Goal: Information Seeking & Learning: Learn about a topic

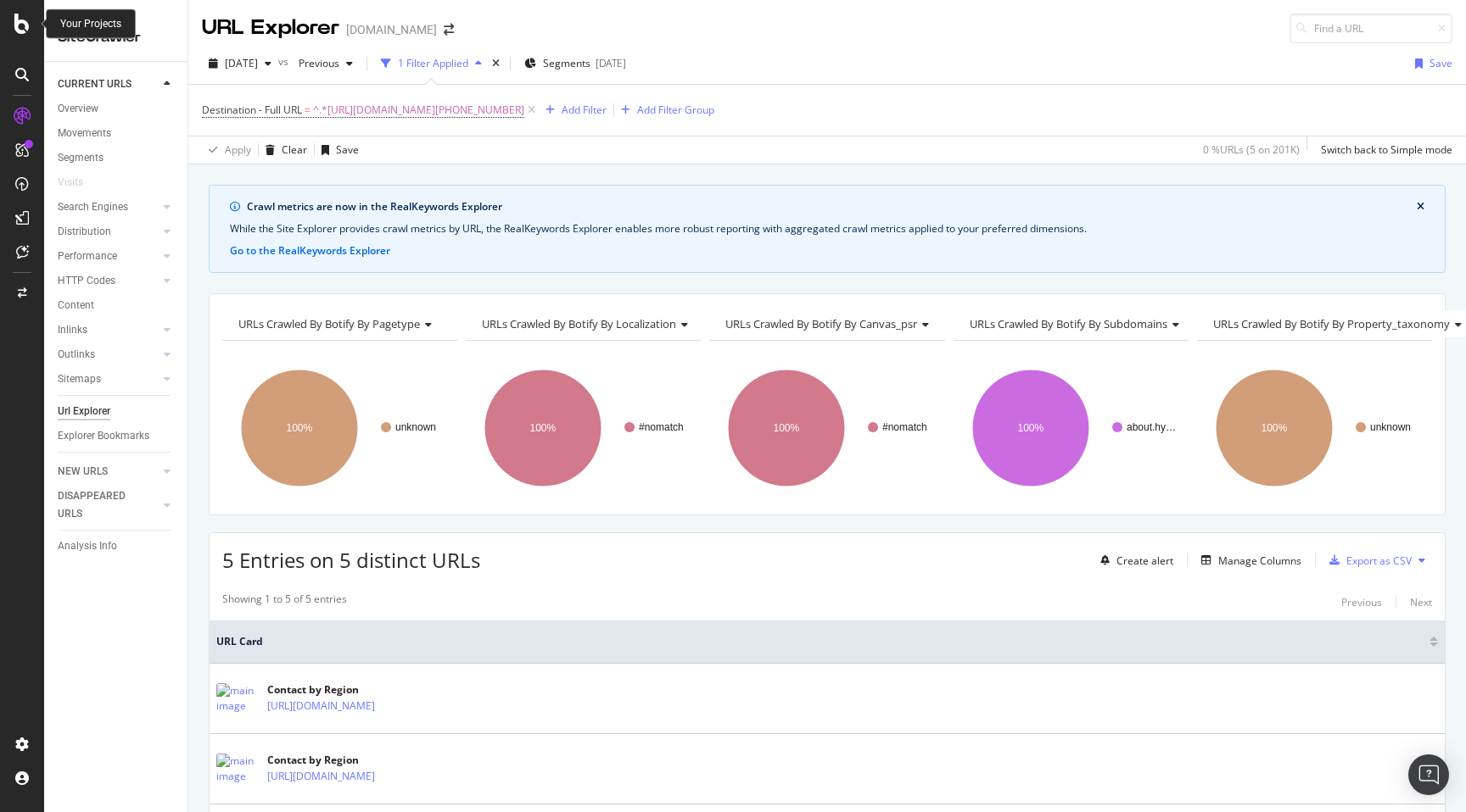
scroll to position [89, 0]
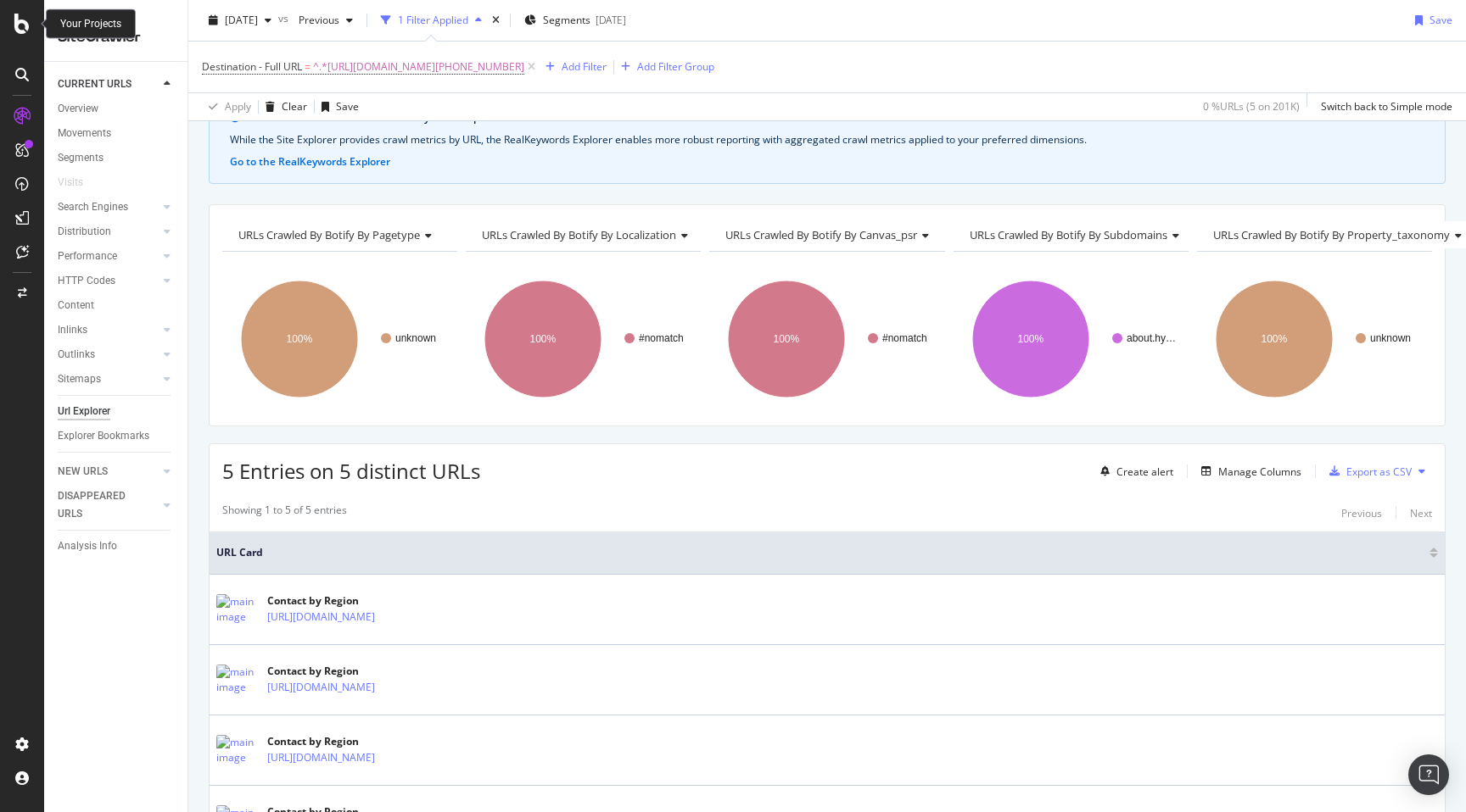
click at [17, 33] on icon at bounding box center [21, 23] width 15 height 20
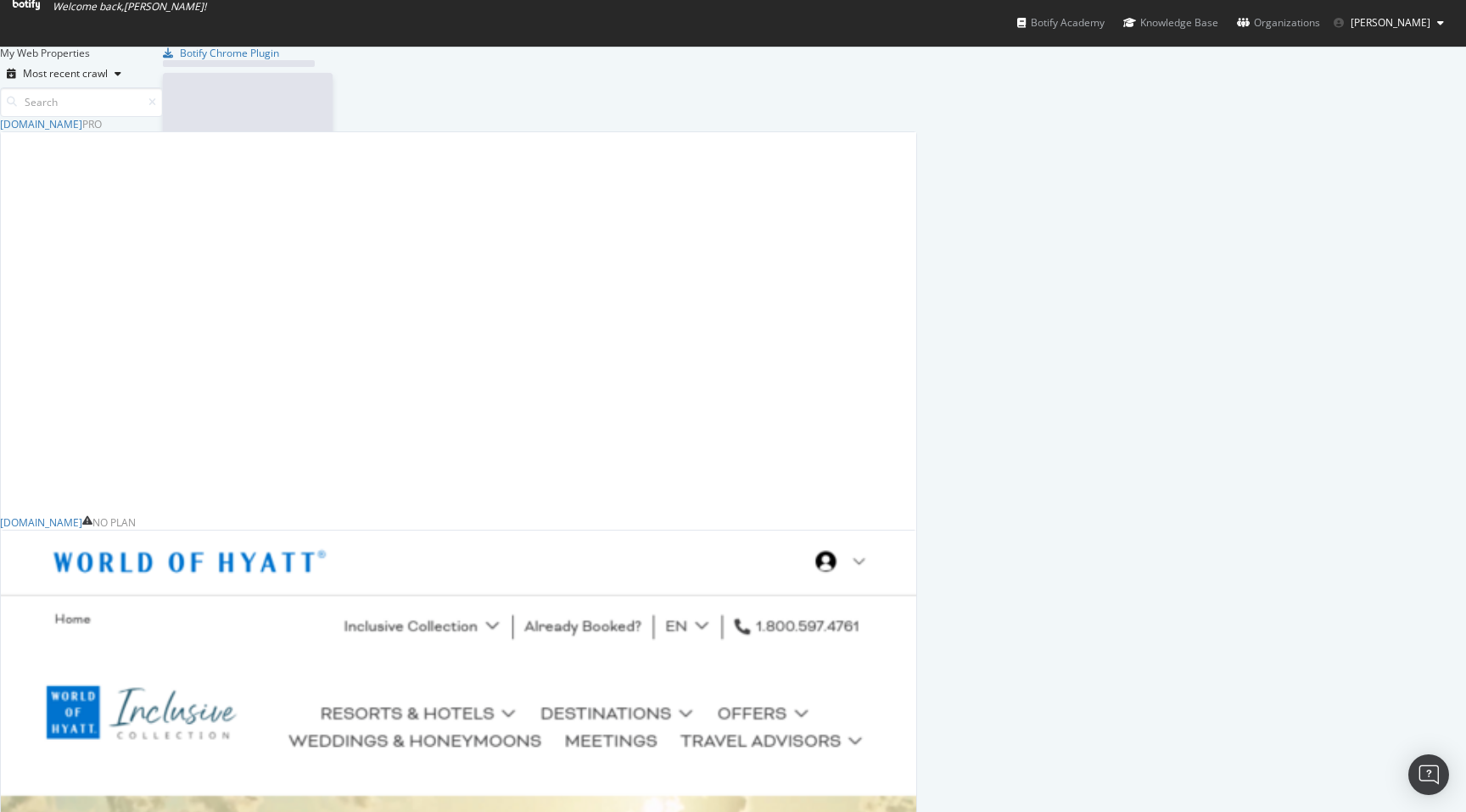
scroll to position [812, 1466]
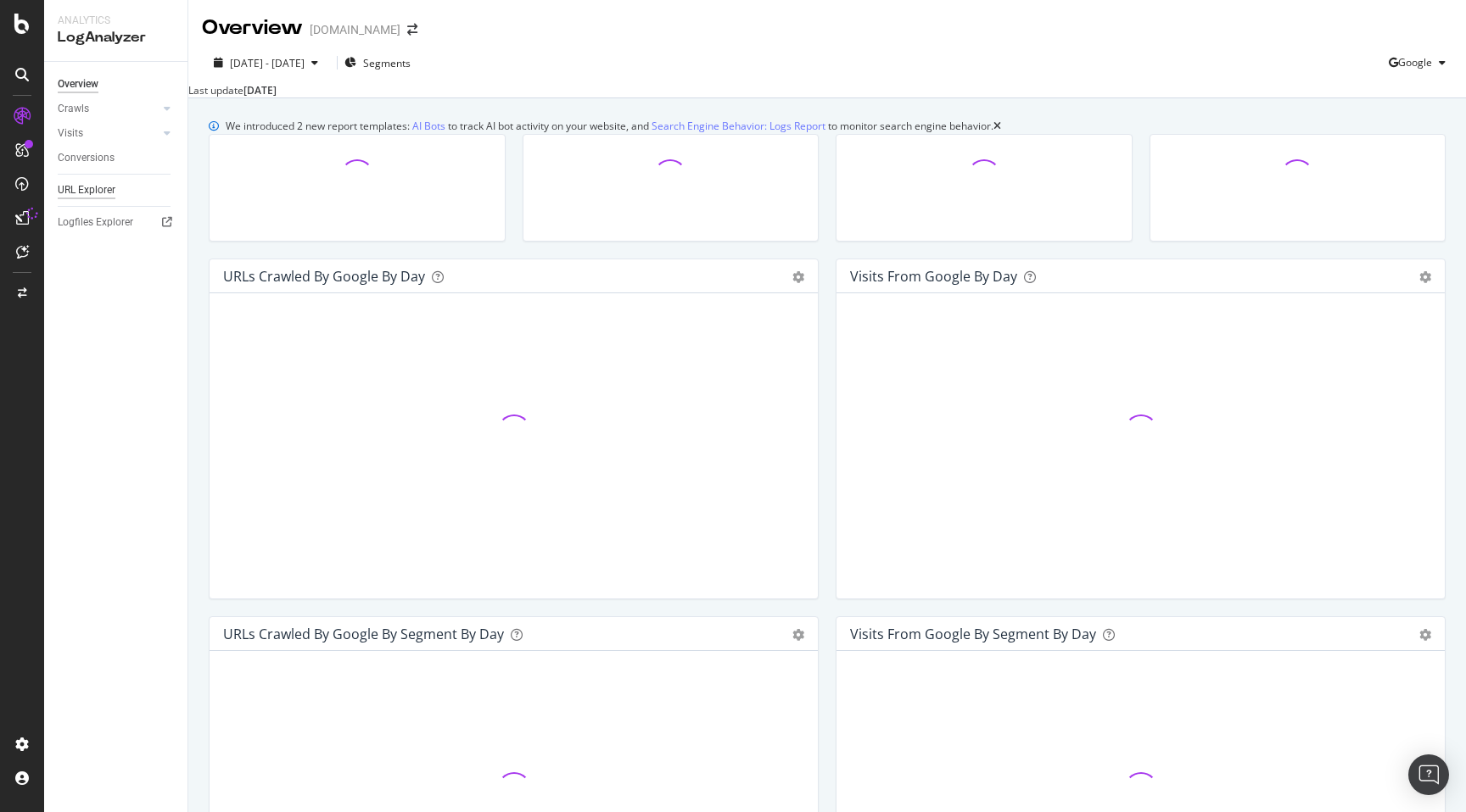
click at [110, 186] on div "URL Explorer" at bounding box center [86, 190] width 58 height 18
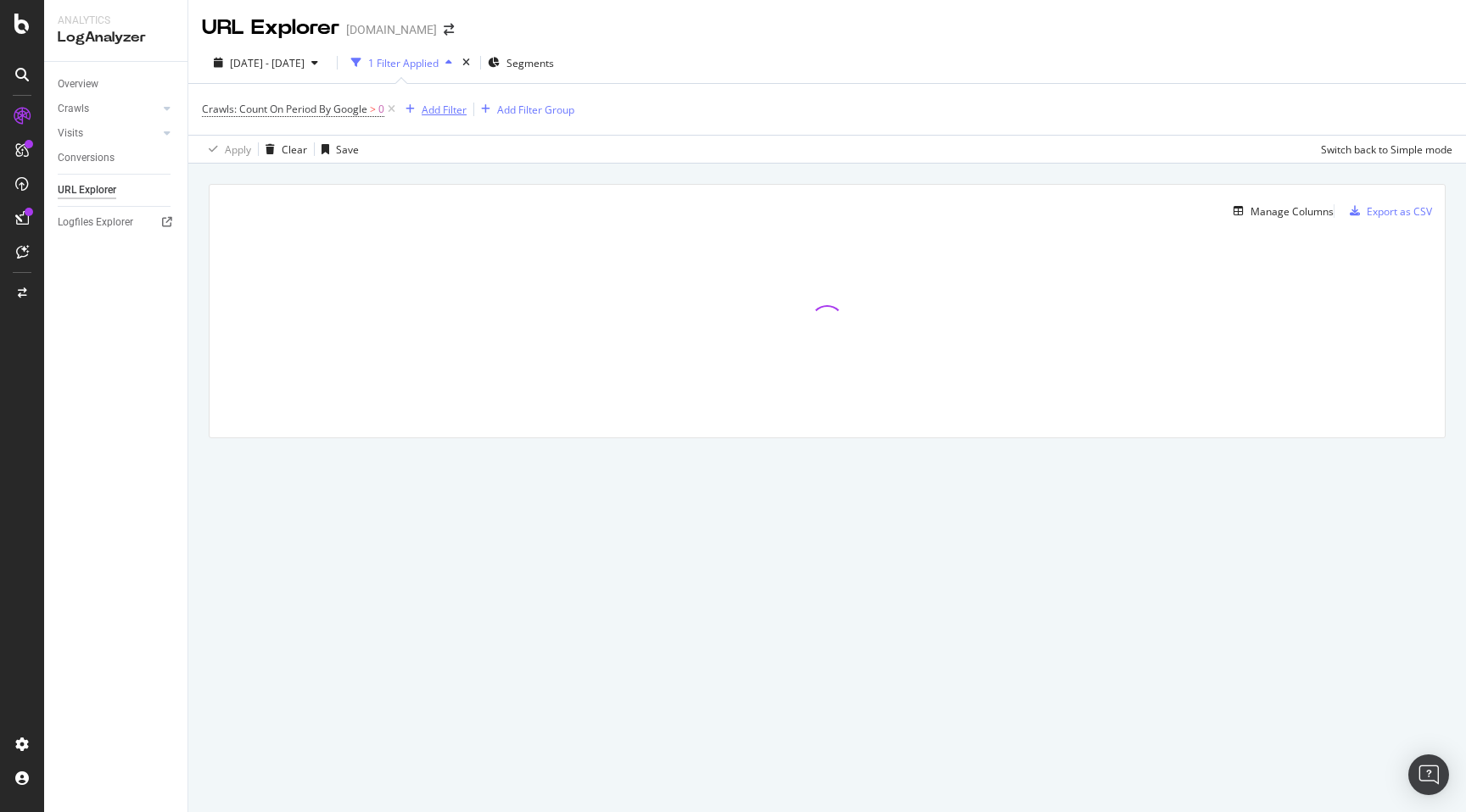
click at [451, 111] on div "Add Filter" at bounding box center [443, 110] width 45 height 14
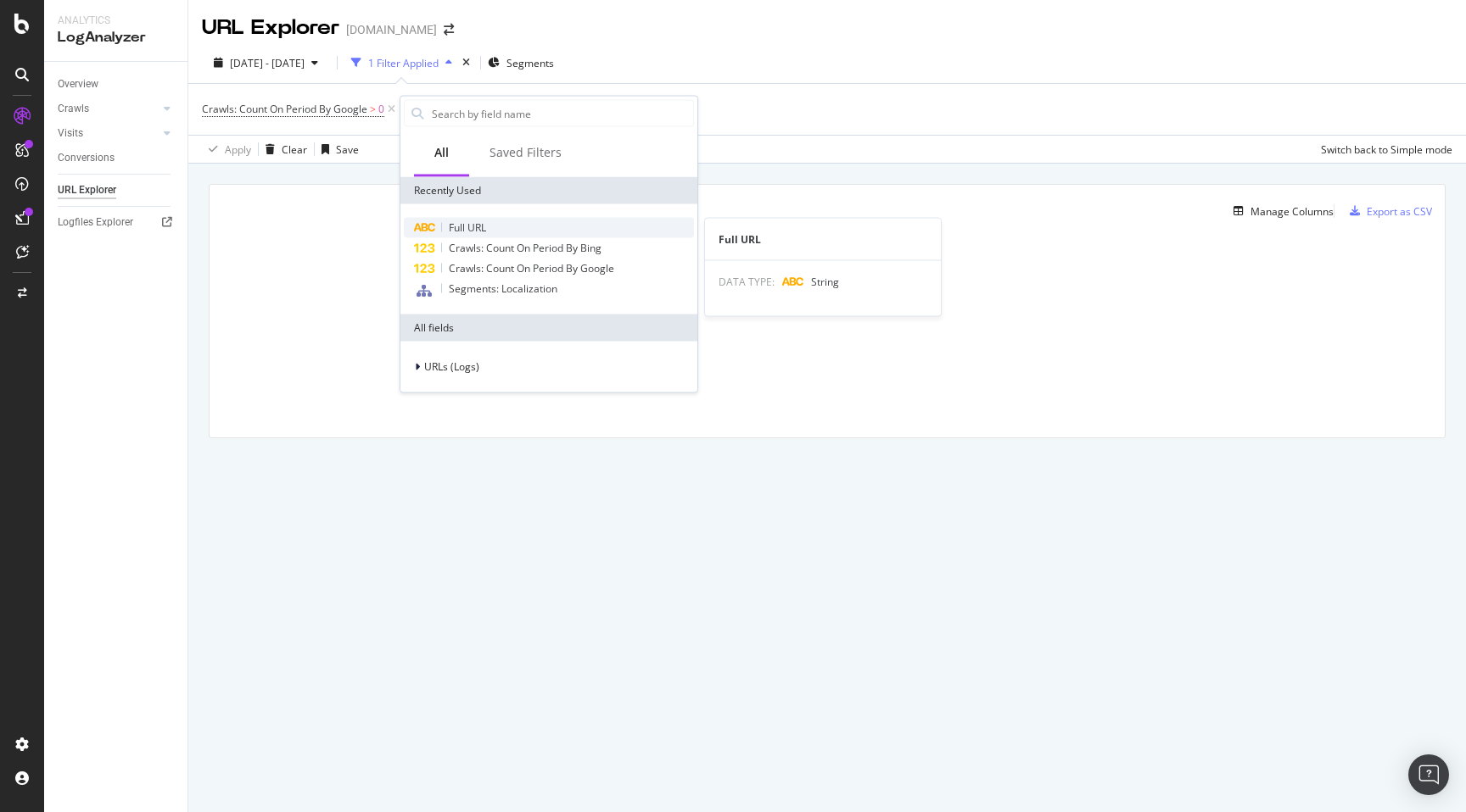
click at [460, 223] on span "Full URL" at bounding box center [467, 227] width 37 height 14
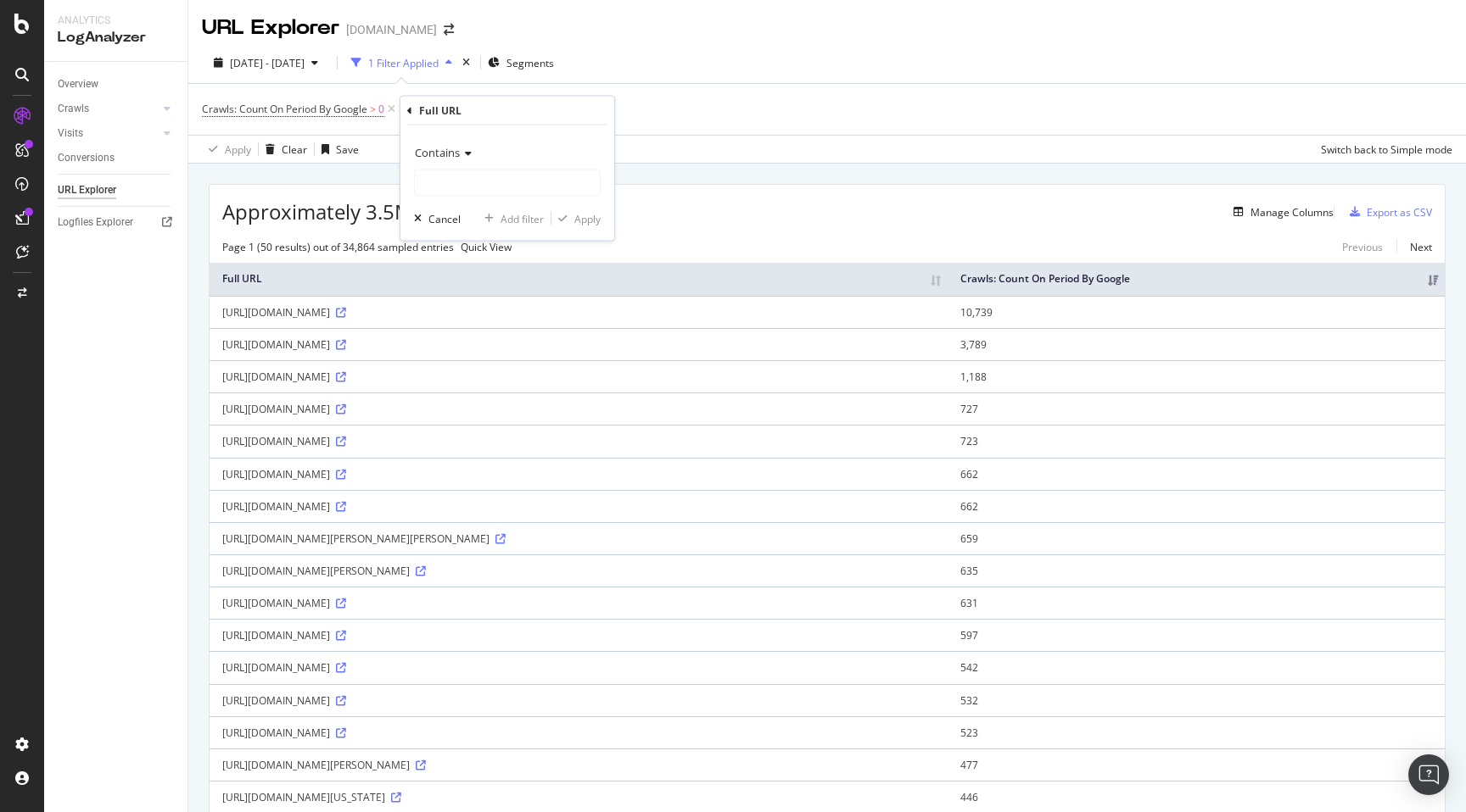
click at [451, 196] on div "Contains Cancel Add filter Apply" at bounding box center [507, 183] width 214 height 115
click at [458, 194] on input "text" at bounding box center [507, 183] width 185 height 28
paste input "[DOMAIN_NAME]"
type input "[DOMAIN_NAME]"
click at [574, 220] on div "Apply" at bounding box center [587, 219] width 27 height 14
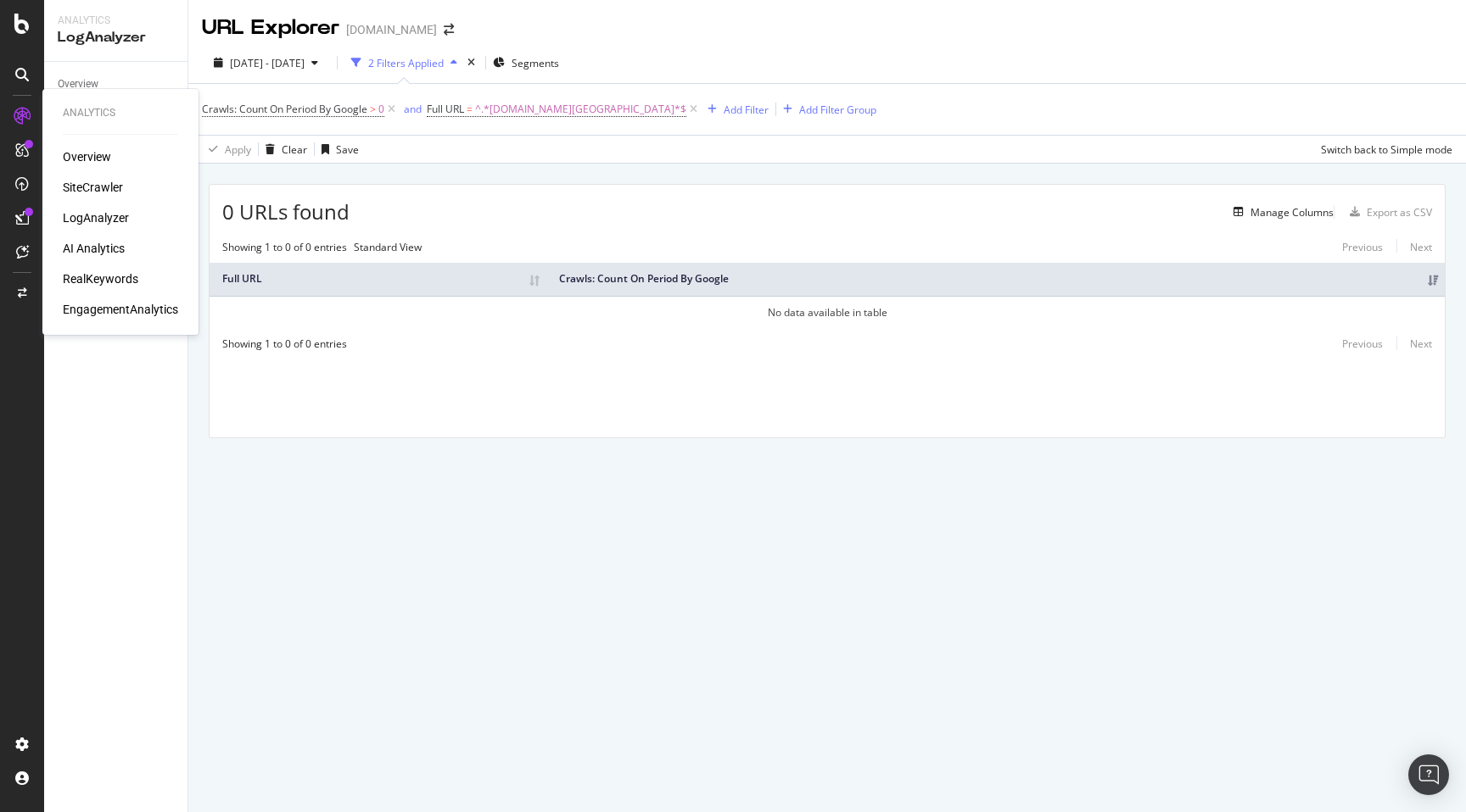
click at [101, 187] on div "SiteCrawler" at bounding box center [93, 187] width 60 height 17
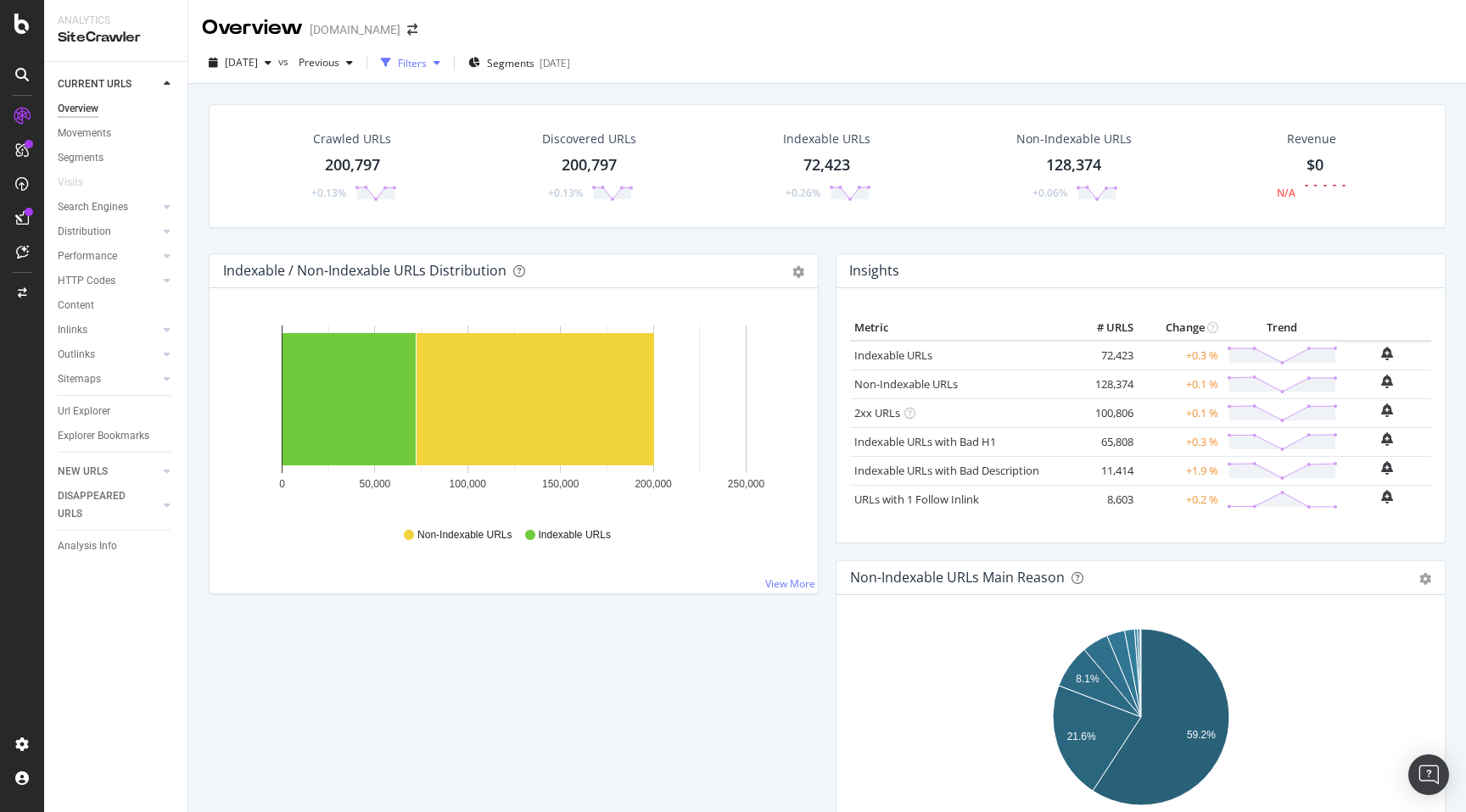
click at [426, 59] on div "Filters" at bounding box center [412, 63] width 28 height 14
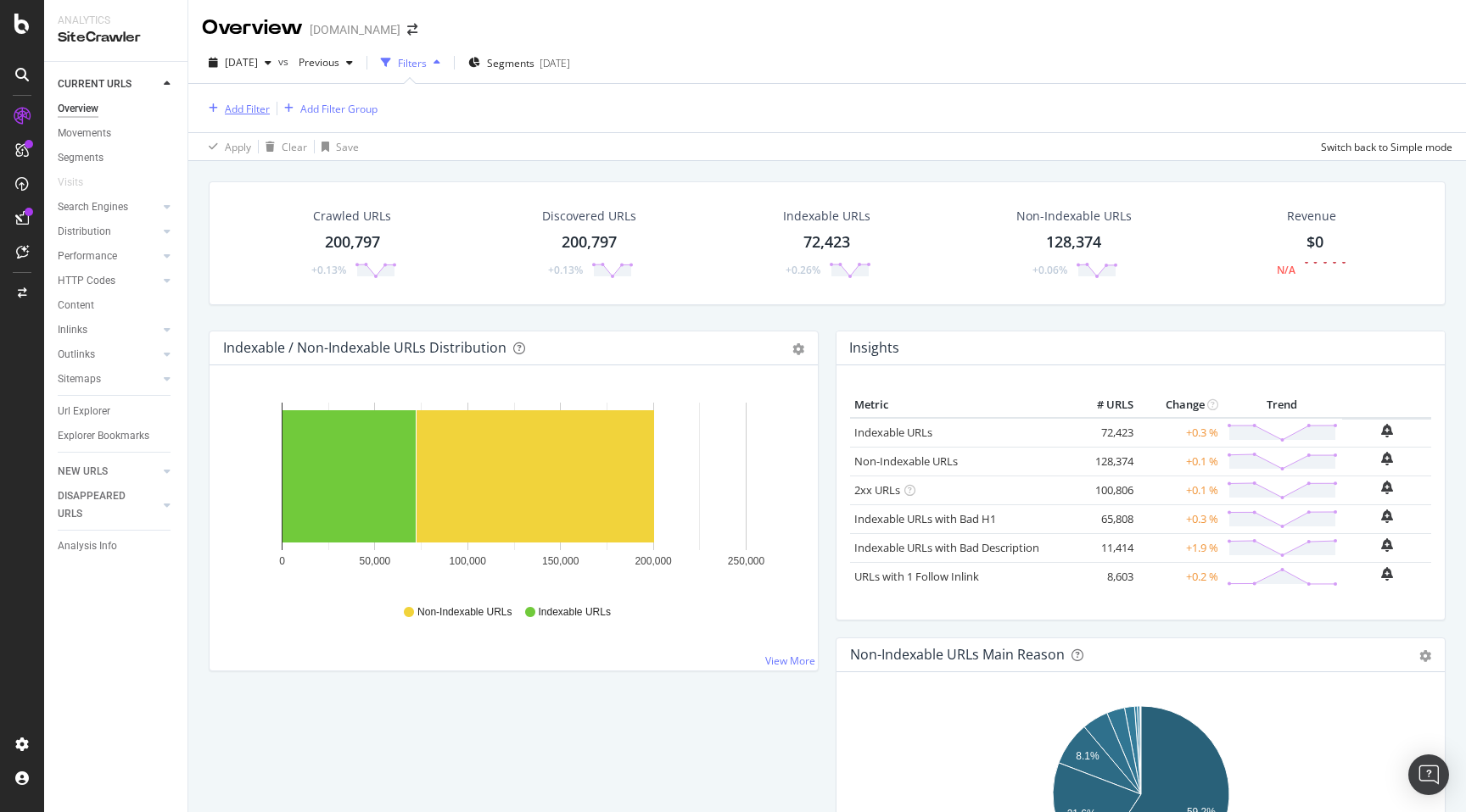
click at [262, 107] on div "Add Filter" at bounding box center [247, 109] width 45 height 14
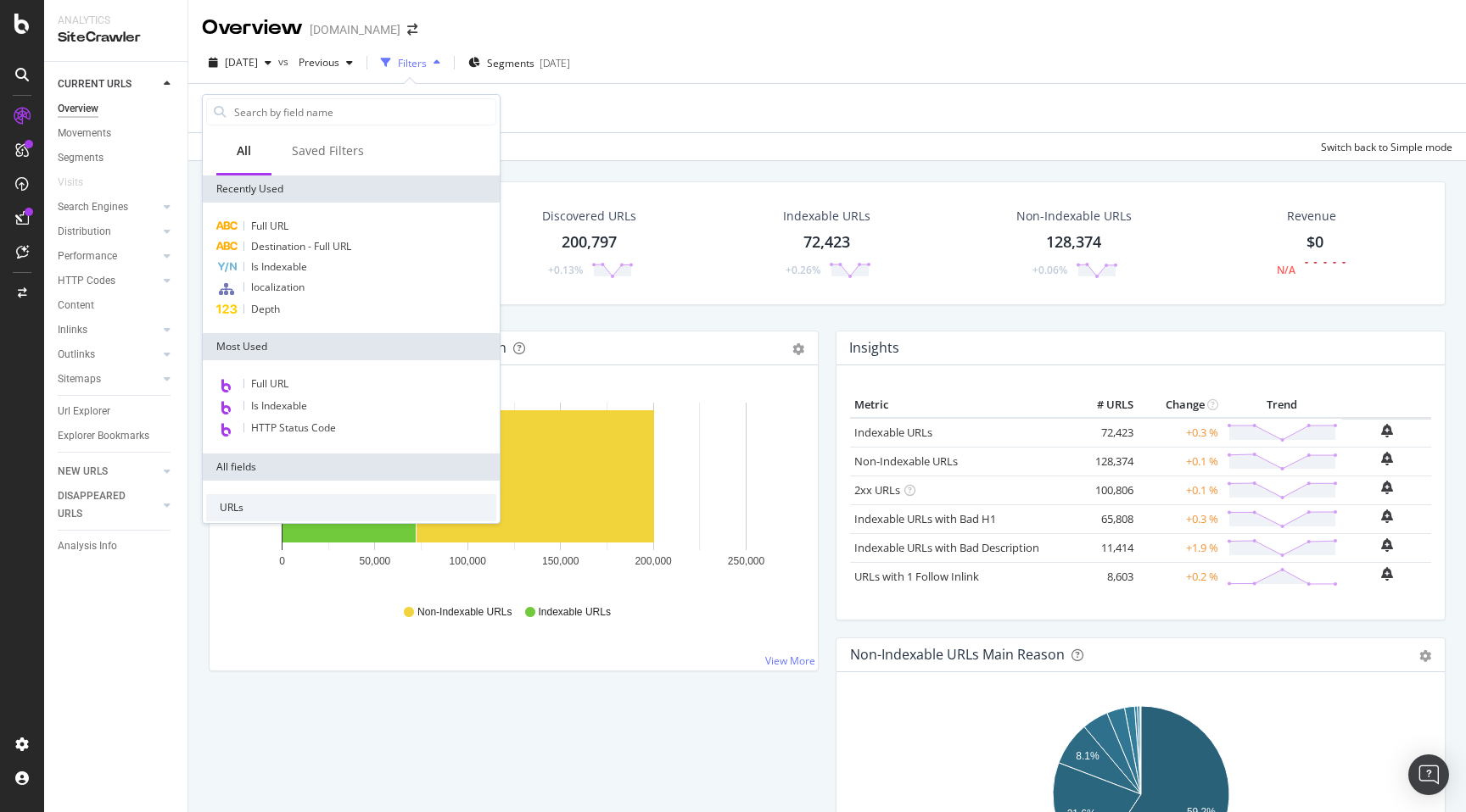
type input "f"
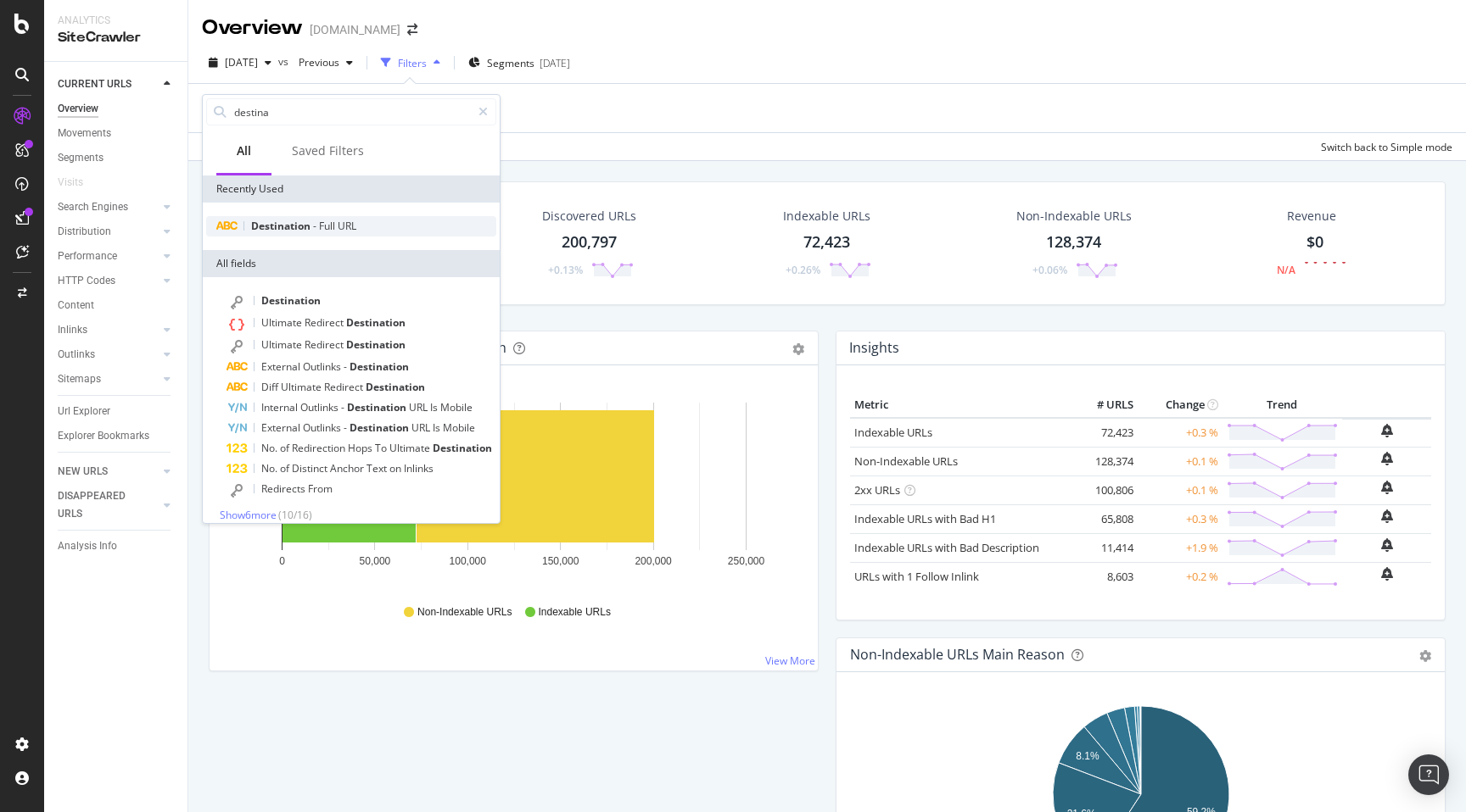
type input "destina"
click at [308, 228] on span "Destination" at bounding box center [283, 226] width 62 height 14
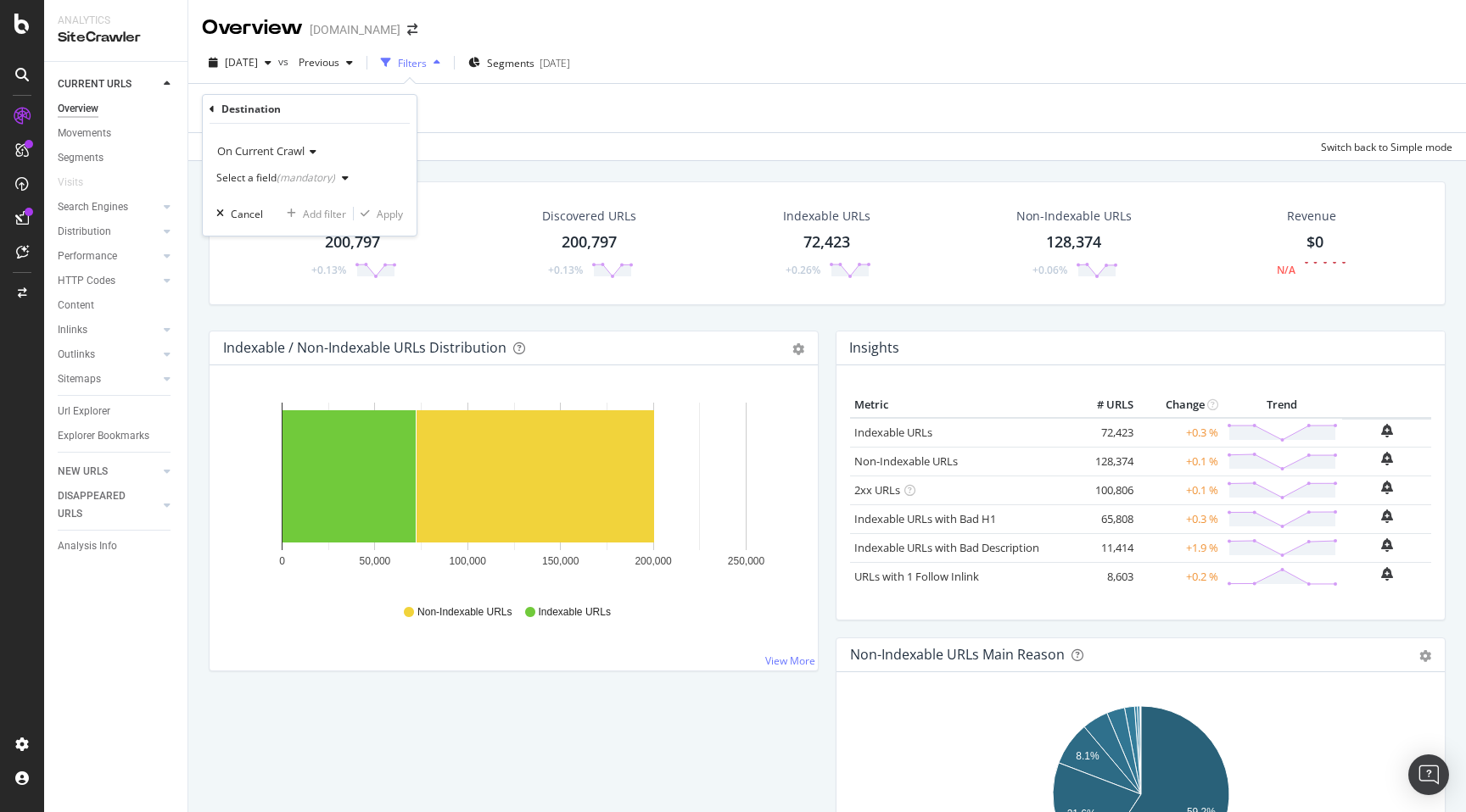
click at [322, 179] on div "(mandatory)" at bounding box center [306, 178] width 59 height 14
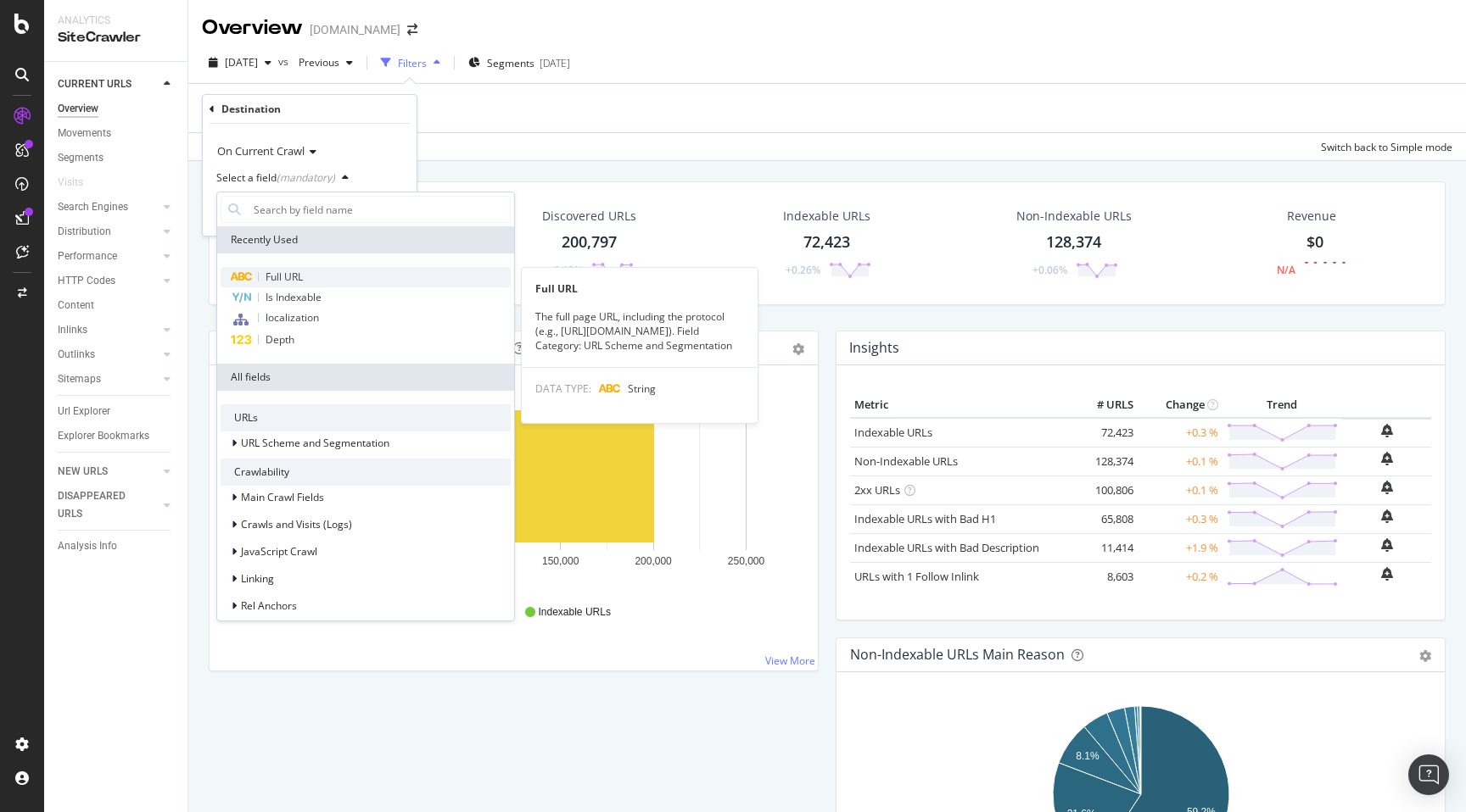
click at [290, 273] on span "Full URL" at bounding box center [284, 277] width 37 height 14
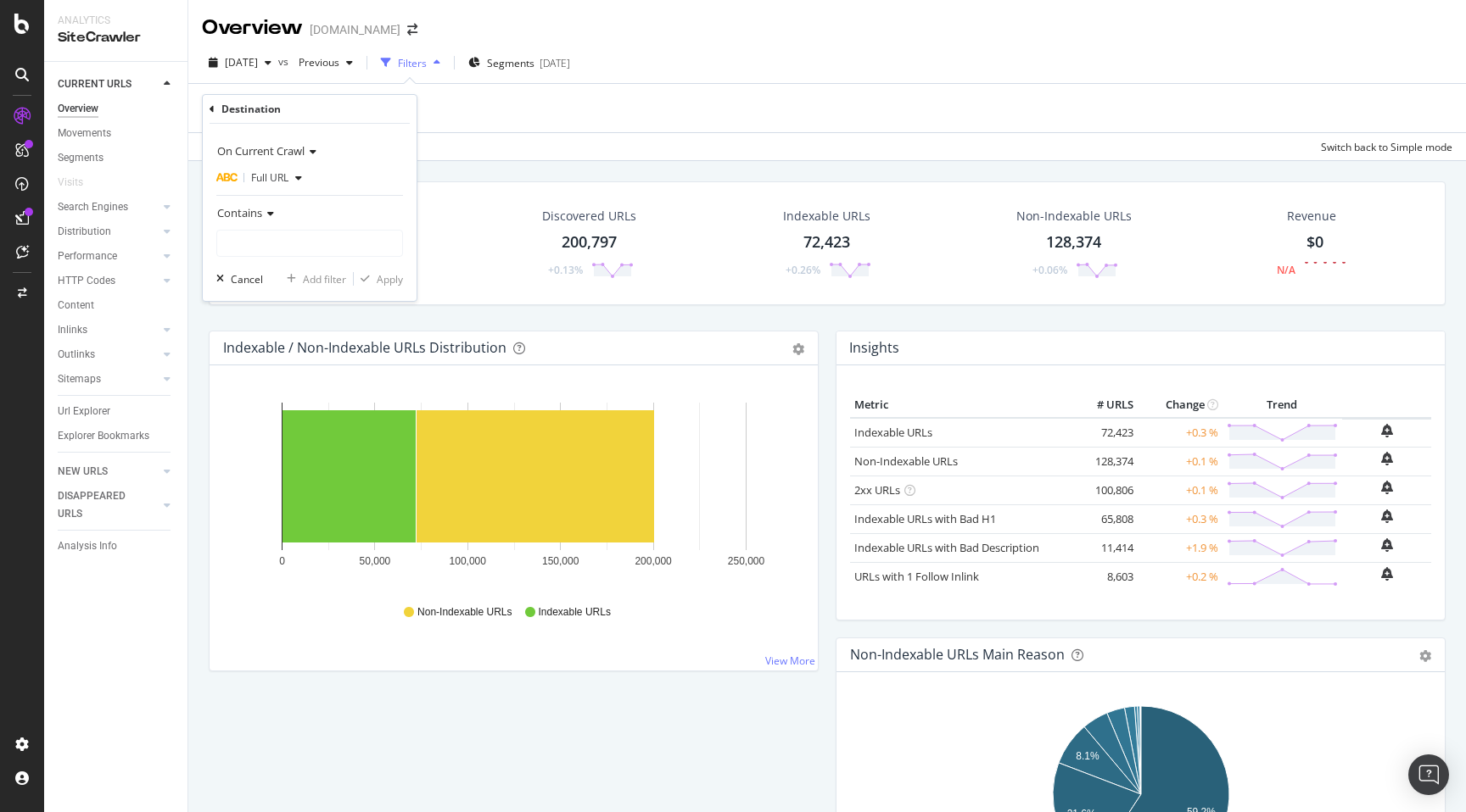
click at [297, 219] on div "Contains" at bounding box center [309, 212] width 187 height 28
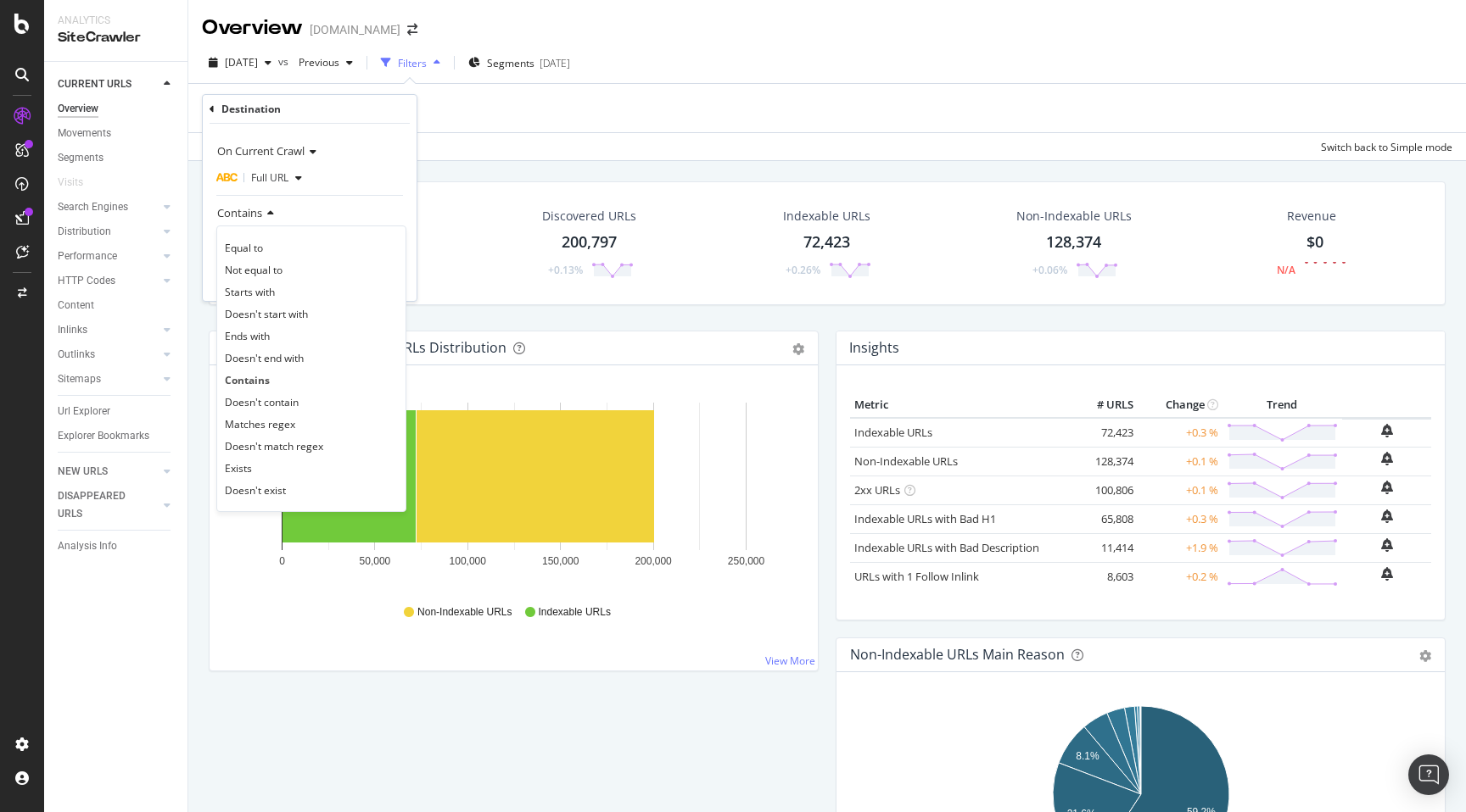
click at [297, 235] on div "Equal to Not equal to Starts with Doesn't start with Ends with Doesn't end with…" at bounding box center [311, 369] width 190 height 287
click at [320, 207] on div "Contains" at bounding box center [309, 212] width 187 height 28
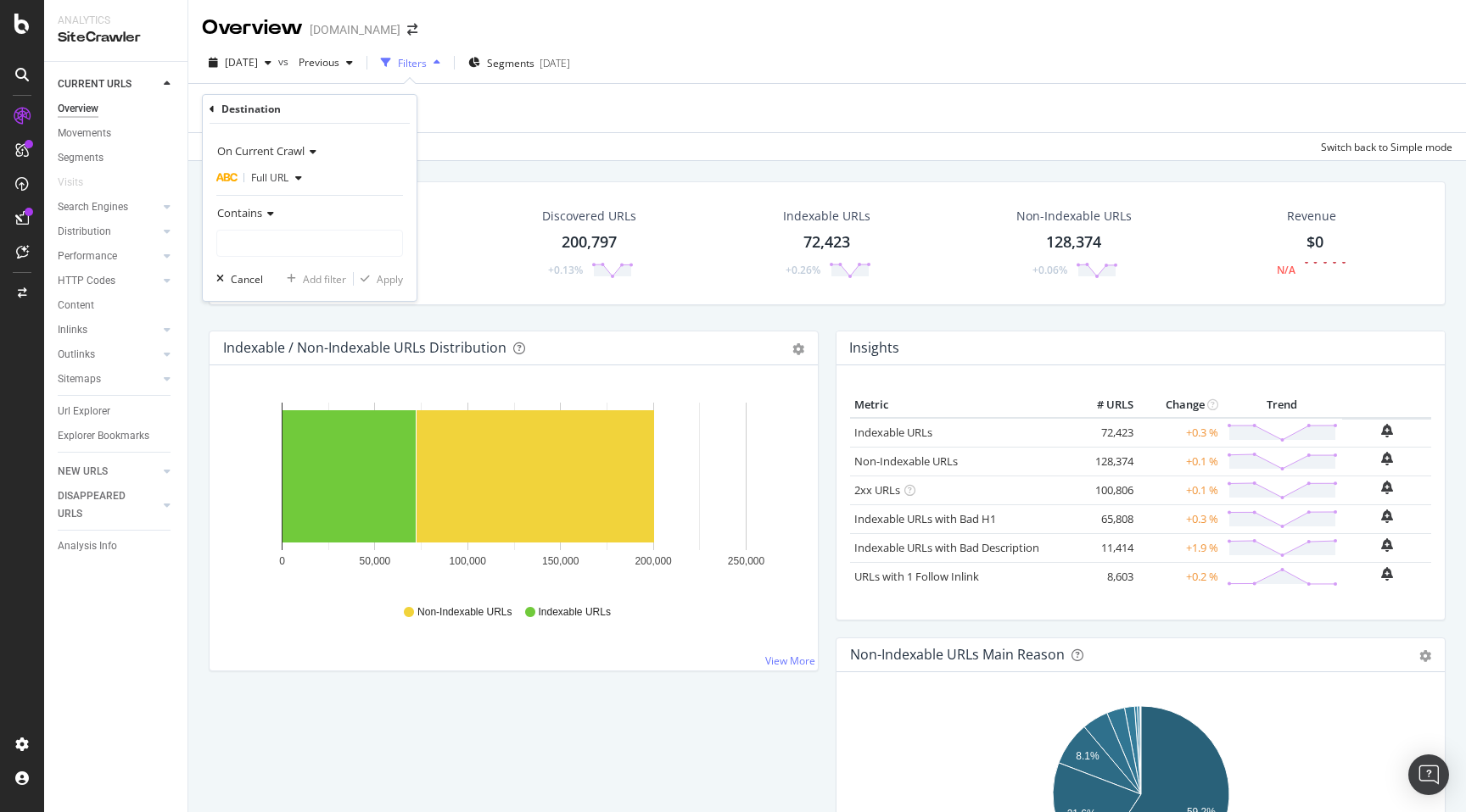
click at [320, 228] on div "Contains" at bounding box center [309, 227] width 187 height 58
click at [327, 236] on input "text" at bounding box center [309, 243] width 185 height 28
paste input "[DOMAIN_NAME]"
type input "[DOMAIN_NAME]"
click at [376, 271] on button "Apply" at bounding box center [378, 279] width 49 height 17
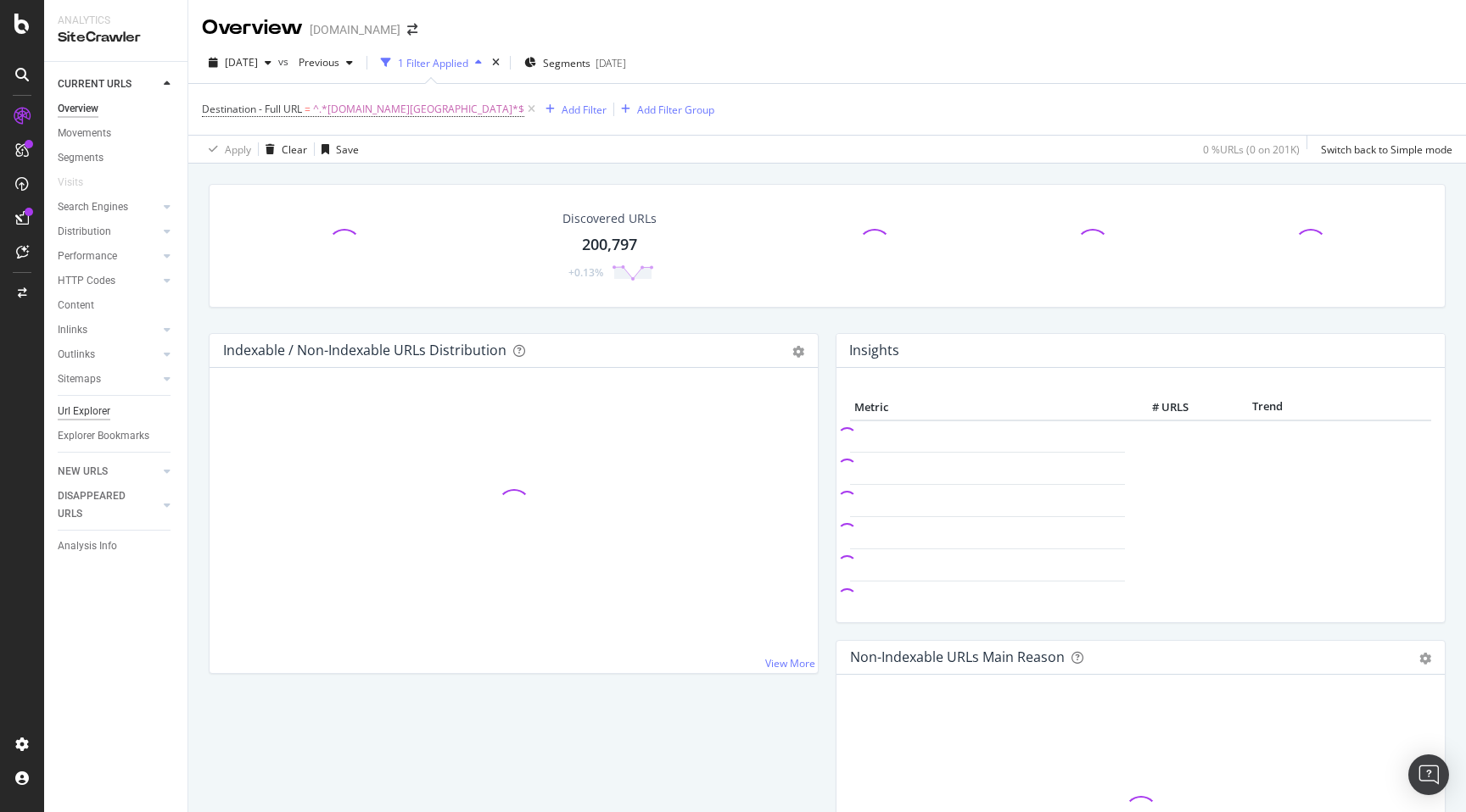
click at [89, 409] on div "Url Explorer" at bounding box center [84, 411] width 52 height 18
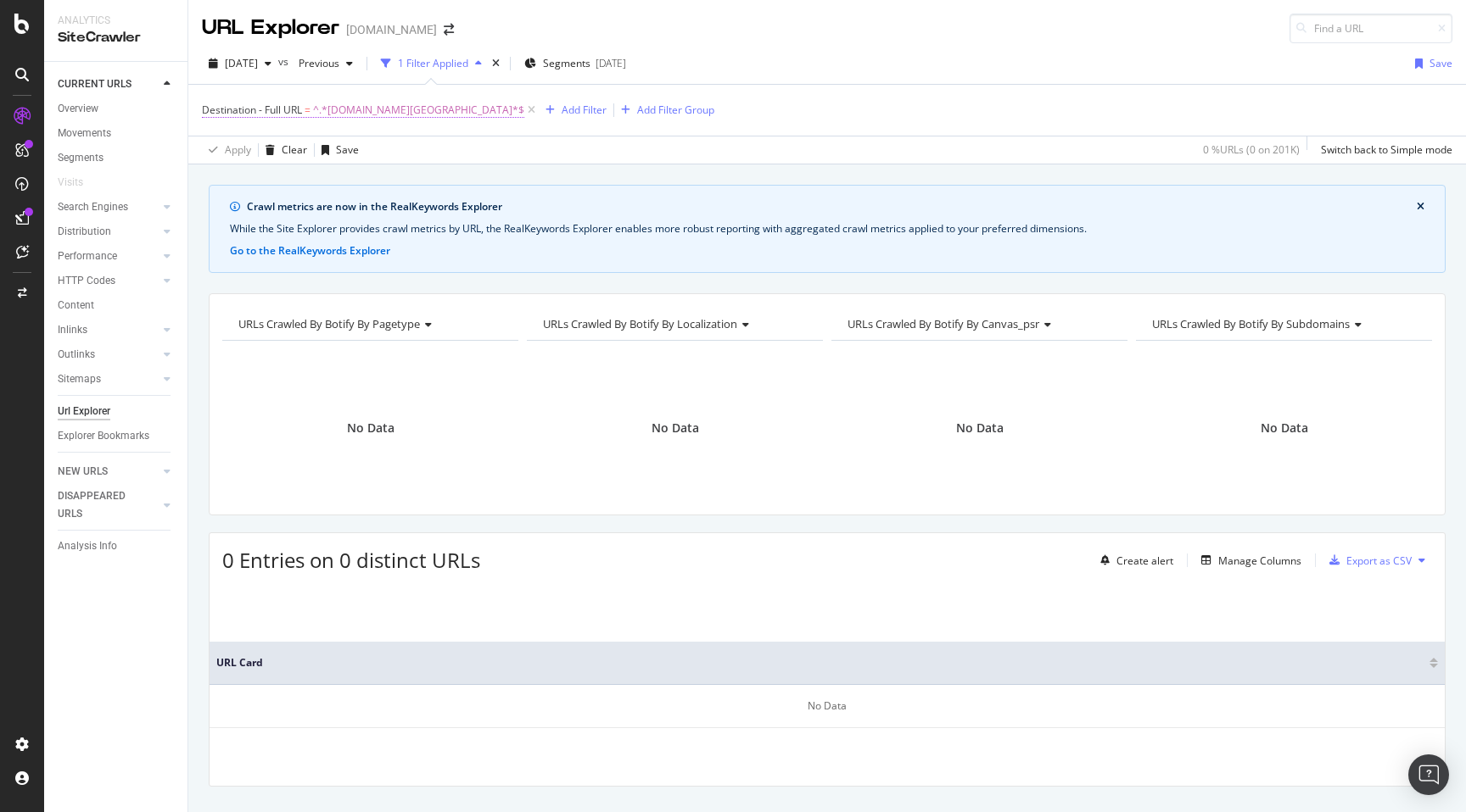
click at [369, 105] on span "^.*[DOMAIN_NAME][GEOGRAPHIC_DATA]*$" at bounding box center [418, 110] width 211 height 24
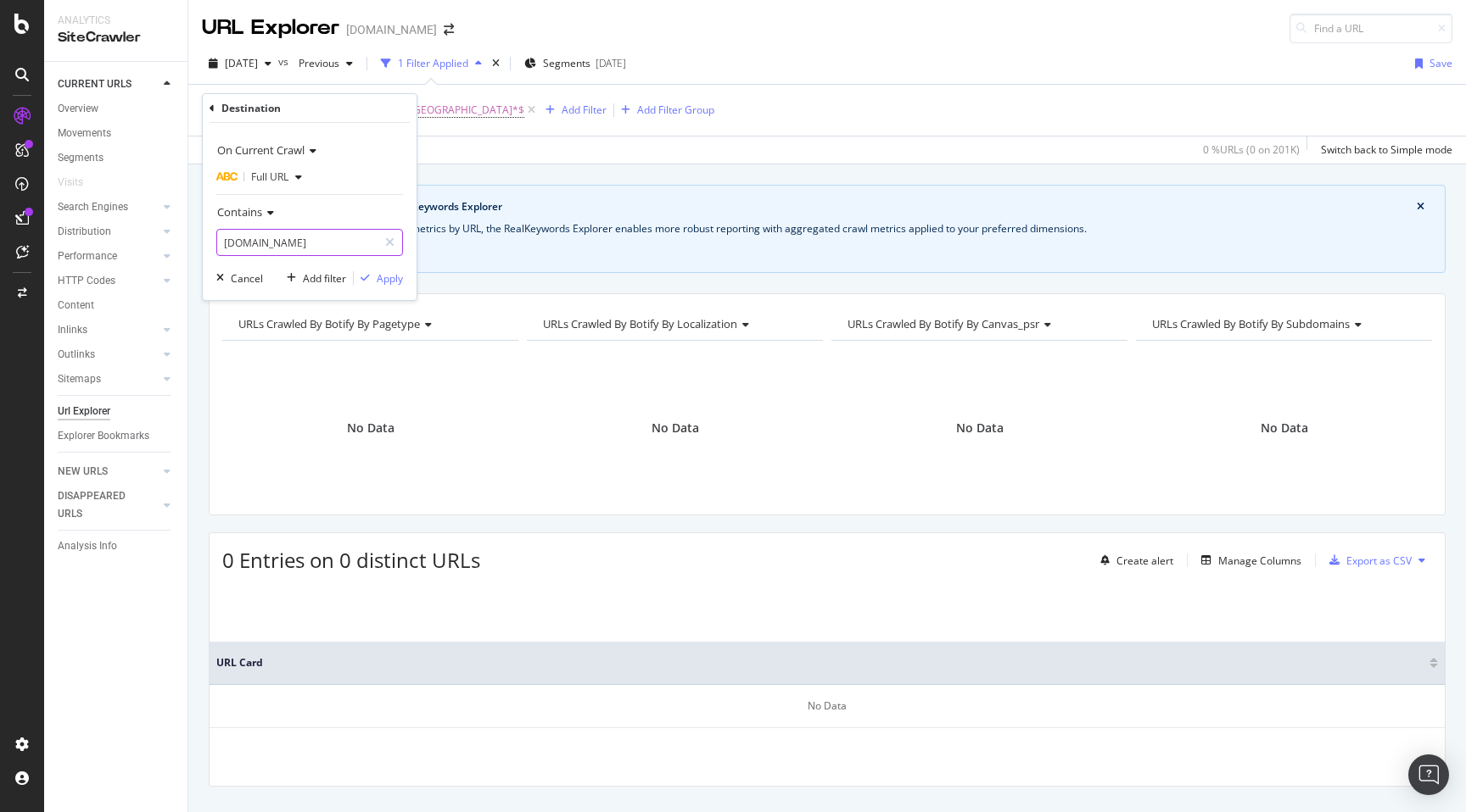
click at [355, 242] on input "[DOMAIN_NAME]" at bounding box center [297, 243] width 160 height 28
paste input "text"
type input ".[DOMAIN_NAME]"
click at [383, 285] on div "Apply" at bounding box center [378, 278] width 49 height 15
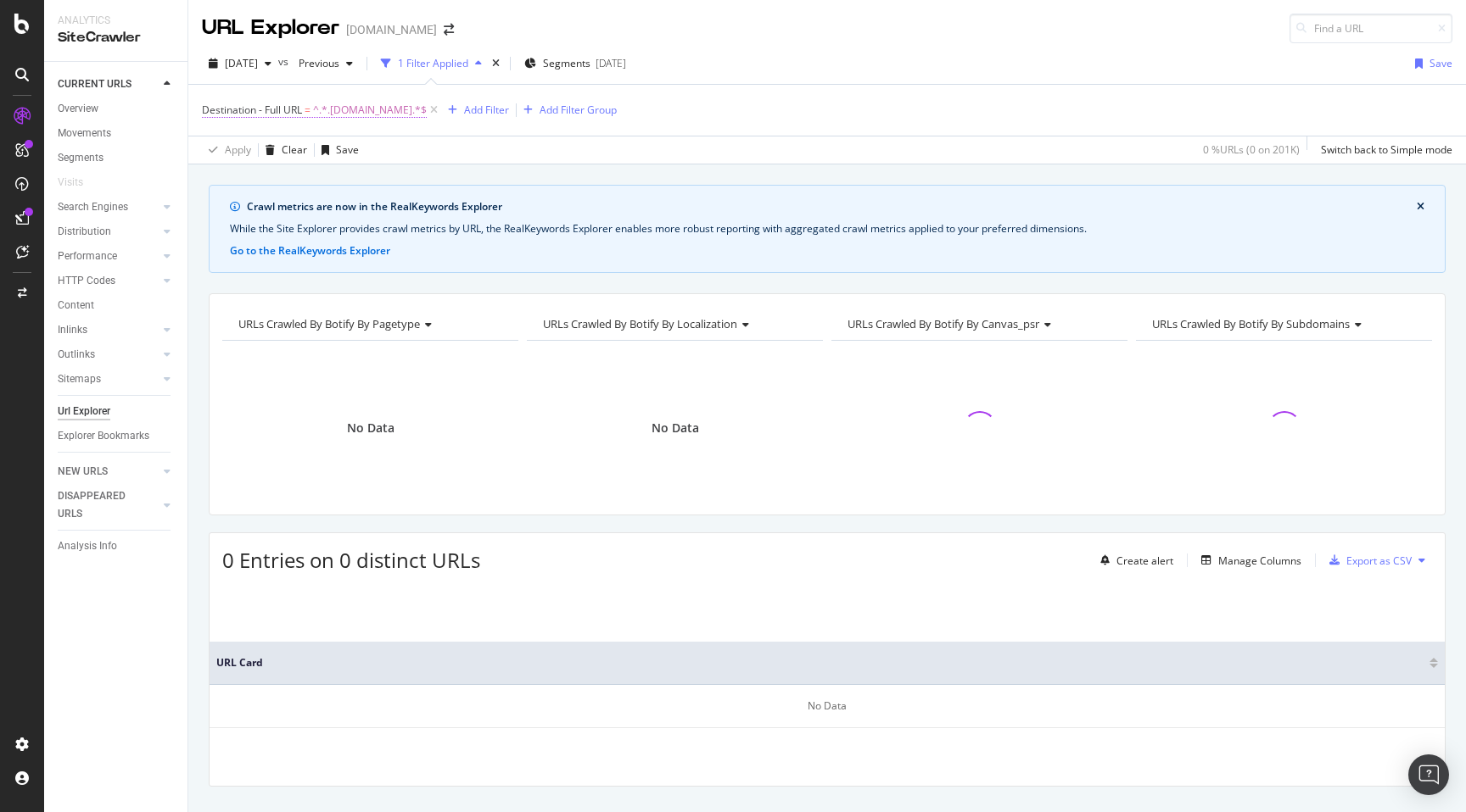
click at [346, 115] on span "^.*.[DOMAIN_NAME].*$" at bounding box center [370, 110] width 114 height 24
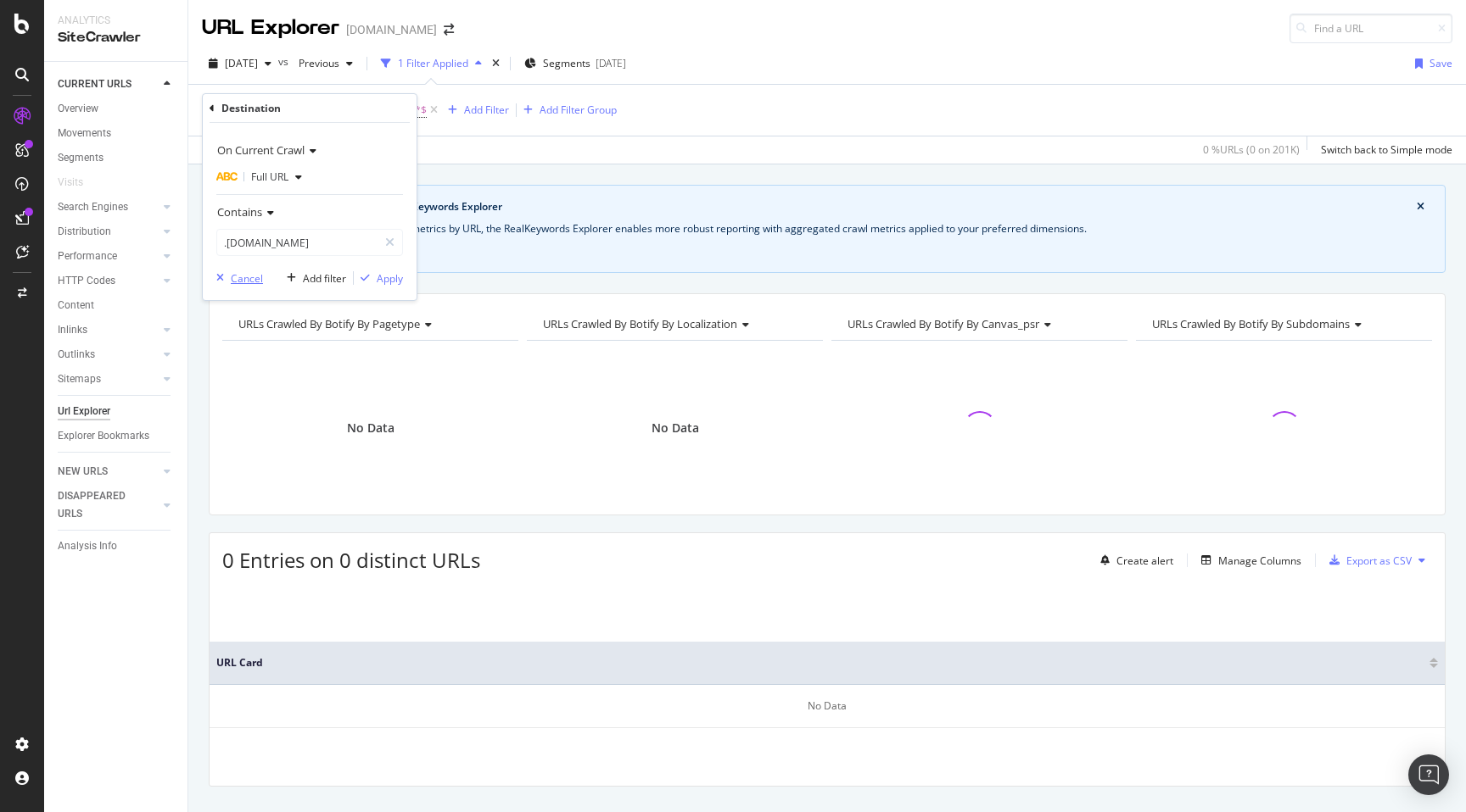
click at [244, 276] on div "Cancel" at bounding box center [247, 278] width 32 height 14
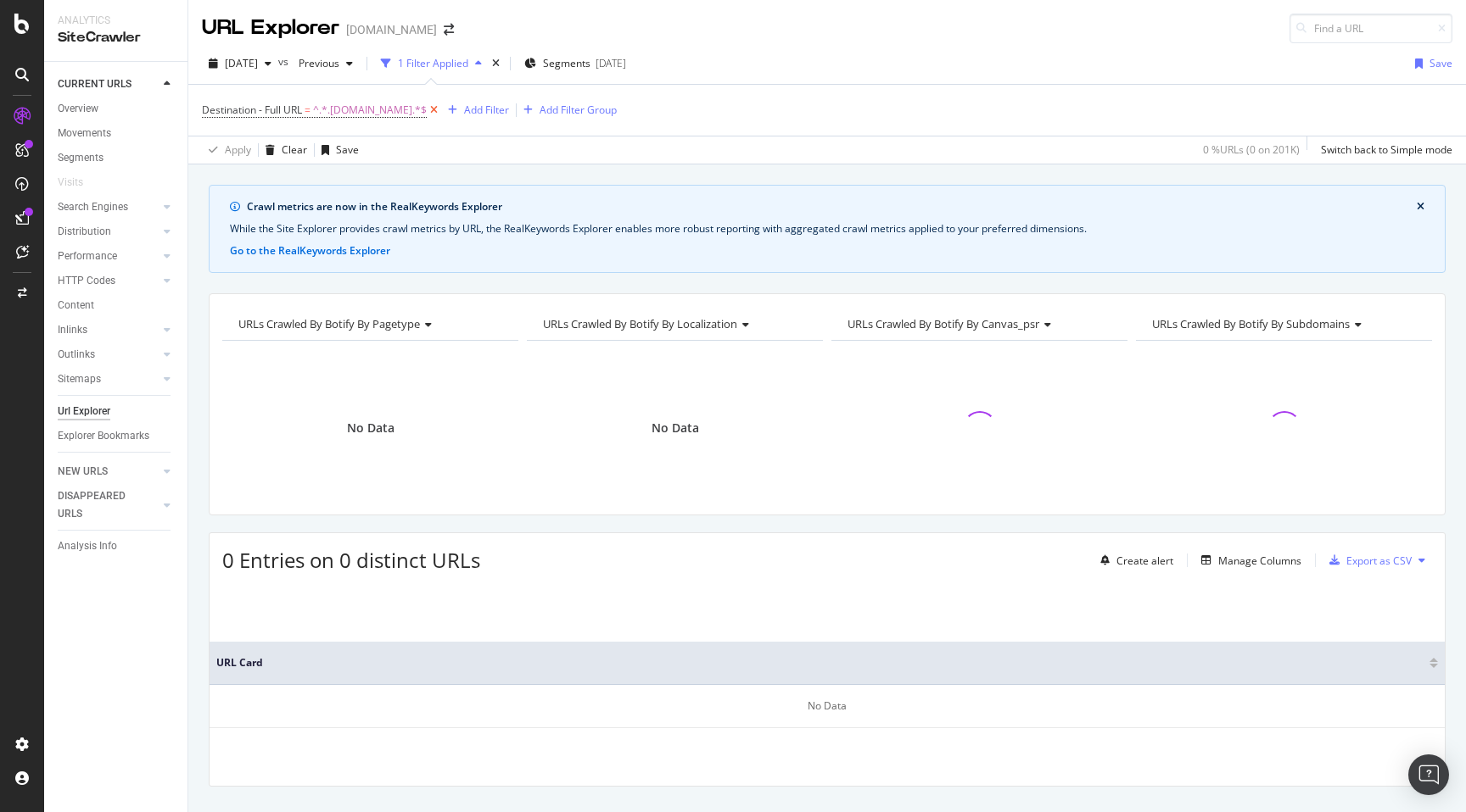
click at [426, 115] on icon at bounding box center [434, 110] width 14 height 17
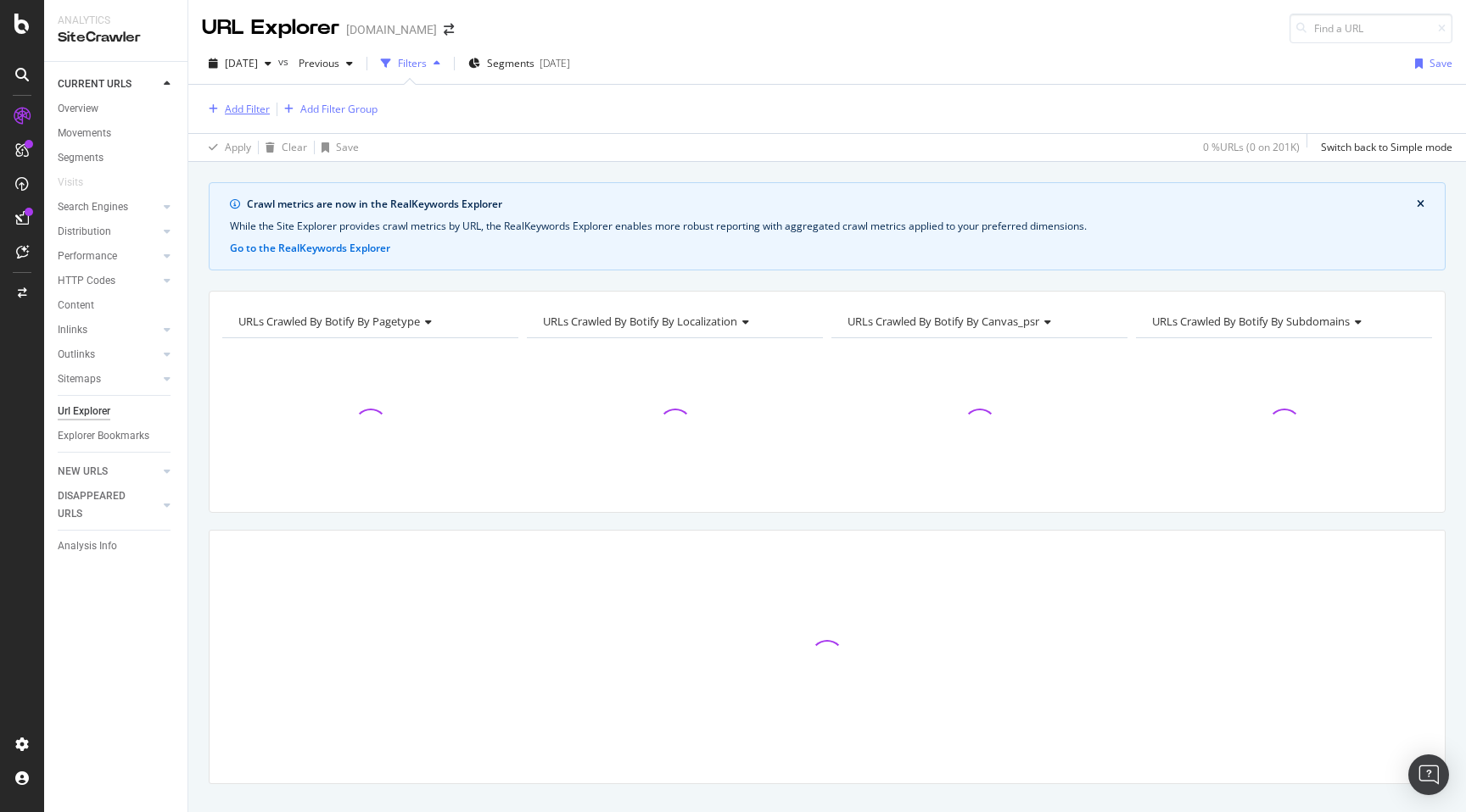
click at [263, 117] on div "Add Filter" at bounding box center [235, 109] width 68 height 19
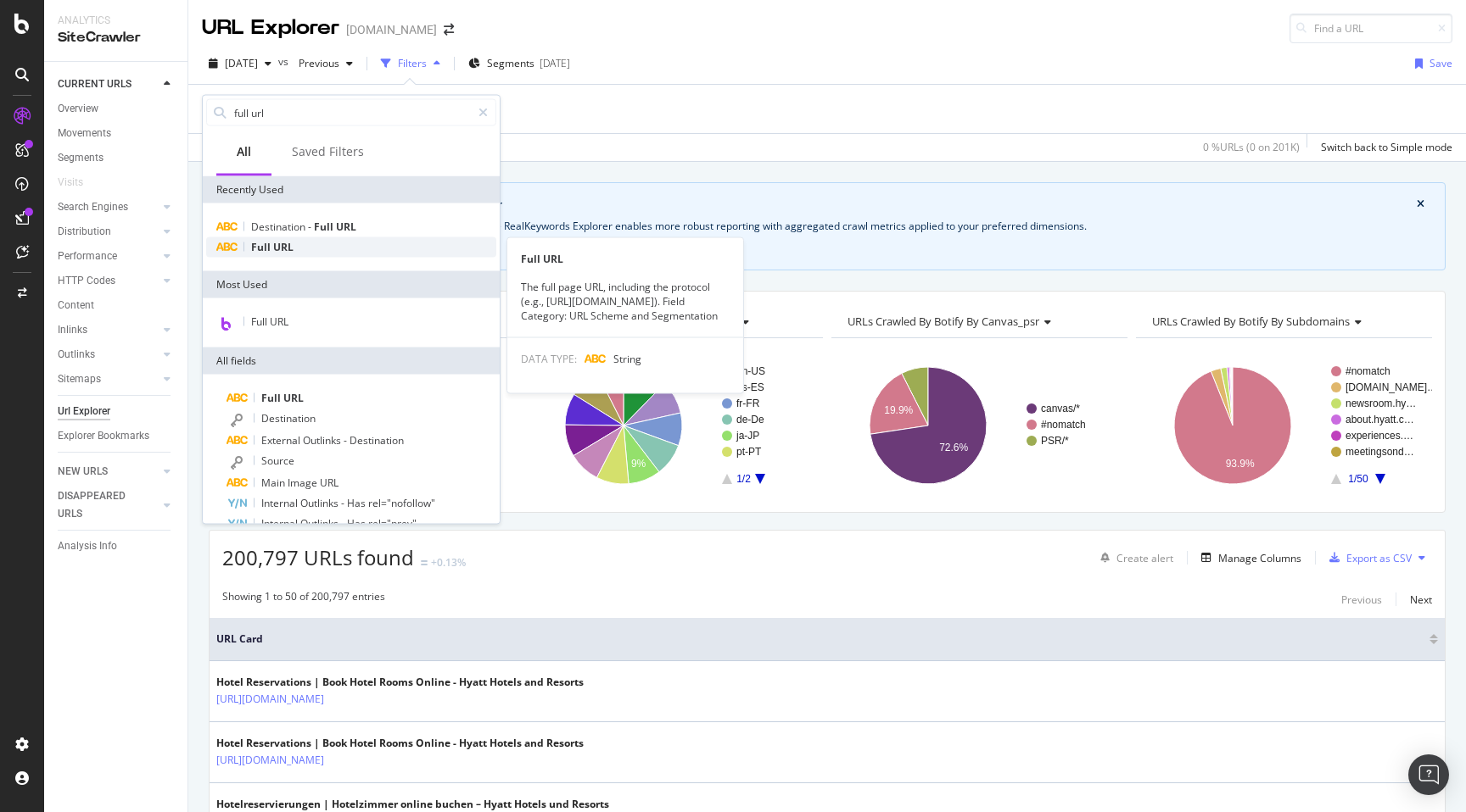
type input "full url"
click at [281, 246] on span "URL" at bounding box center [283, 247] width 20 height 14
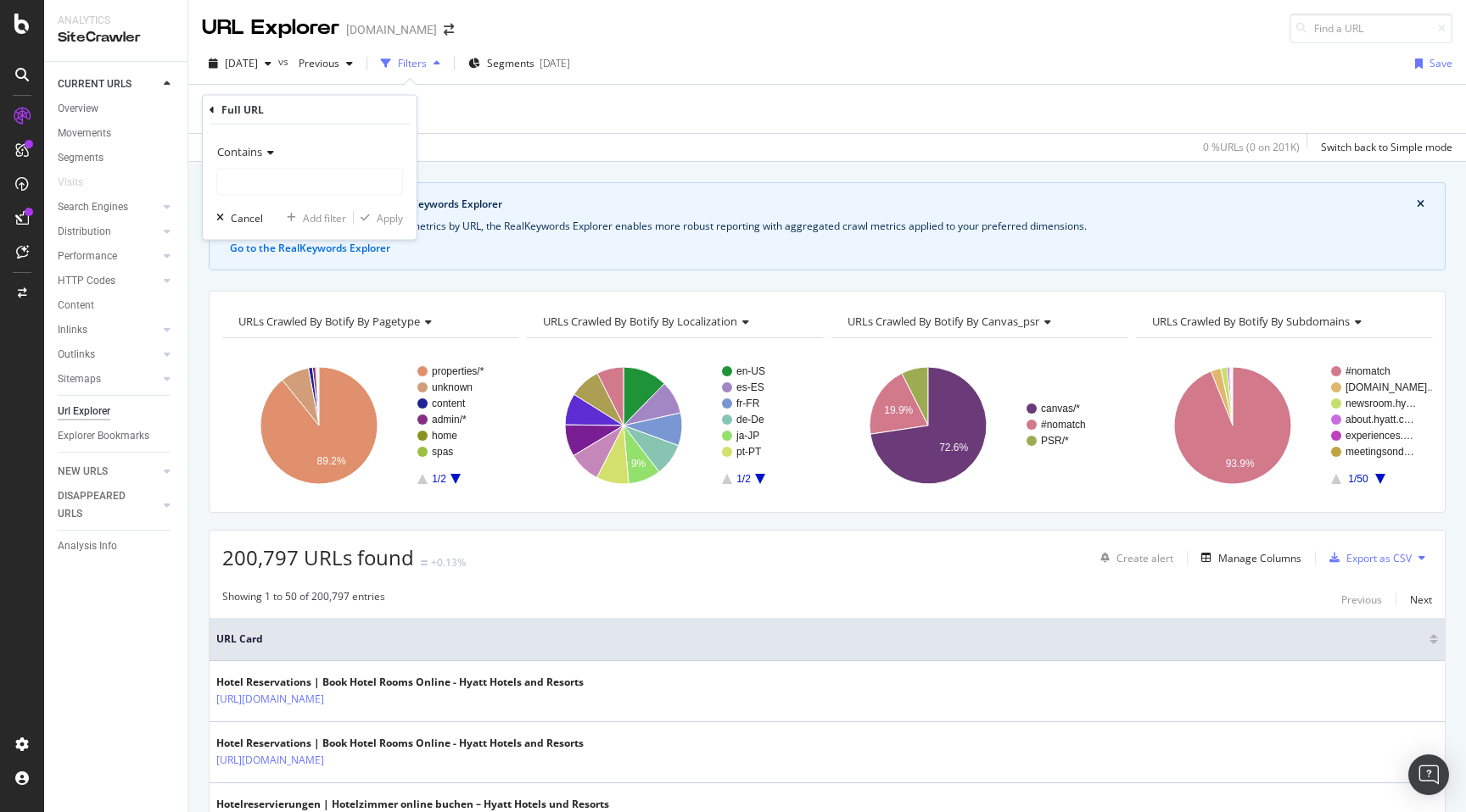
click at [321, 197] on div "Contains Cancel Add filter Apply" at bounding box center [309, 182] width 214 height 115
click at [328, 187] on input "text" at bounding box center [309, 182] width 185 height 28
paste input ".[DOMAIN_NAME]"
type input ".[DOMAIN_NAME]"
click at [362, 218] on icon "button" at bounding box center [365, 218] width 10 height 10
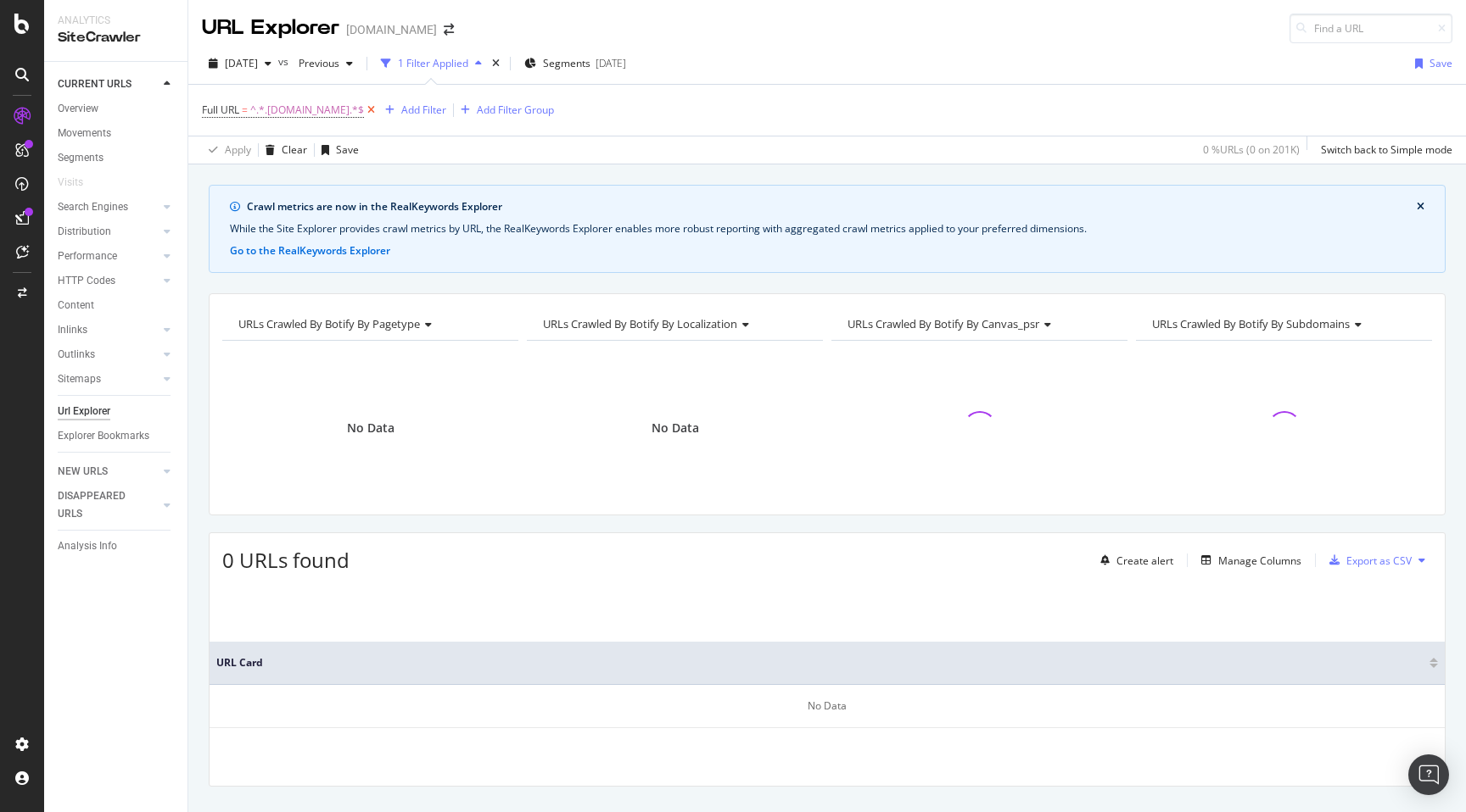
click at [364, 111] on icon at bounding box center [371, 110] width 14 height 17
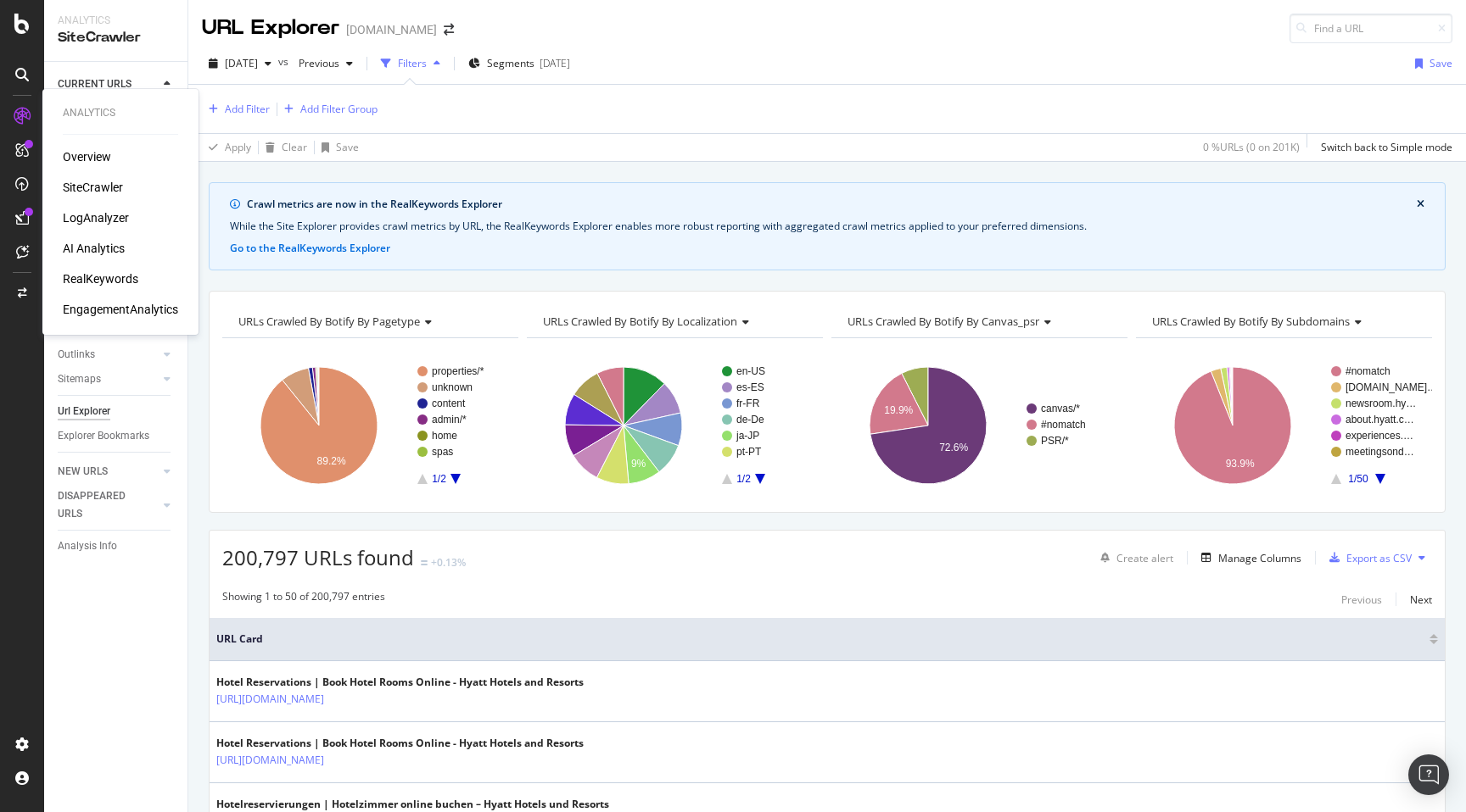
click at [92, 215] on div "LogAnalyzer" at bounding box center [96, 218] width 66 height 17
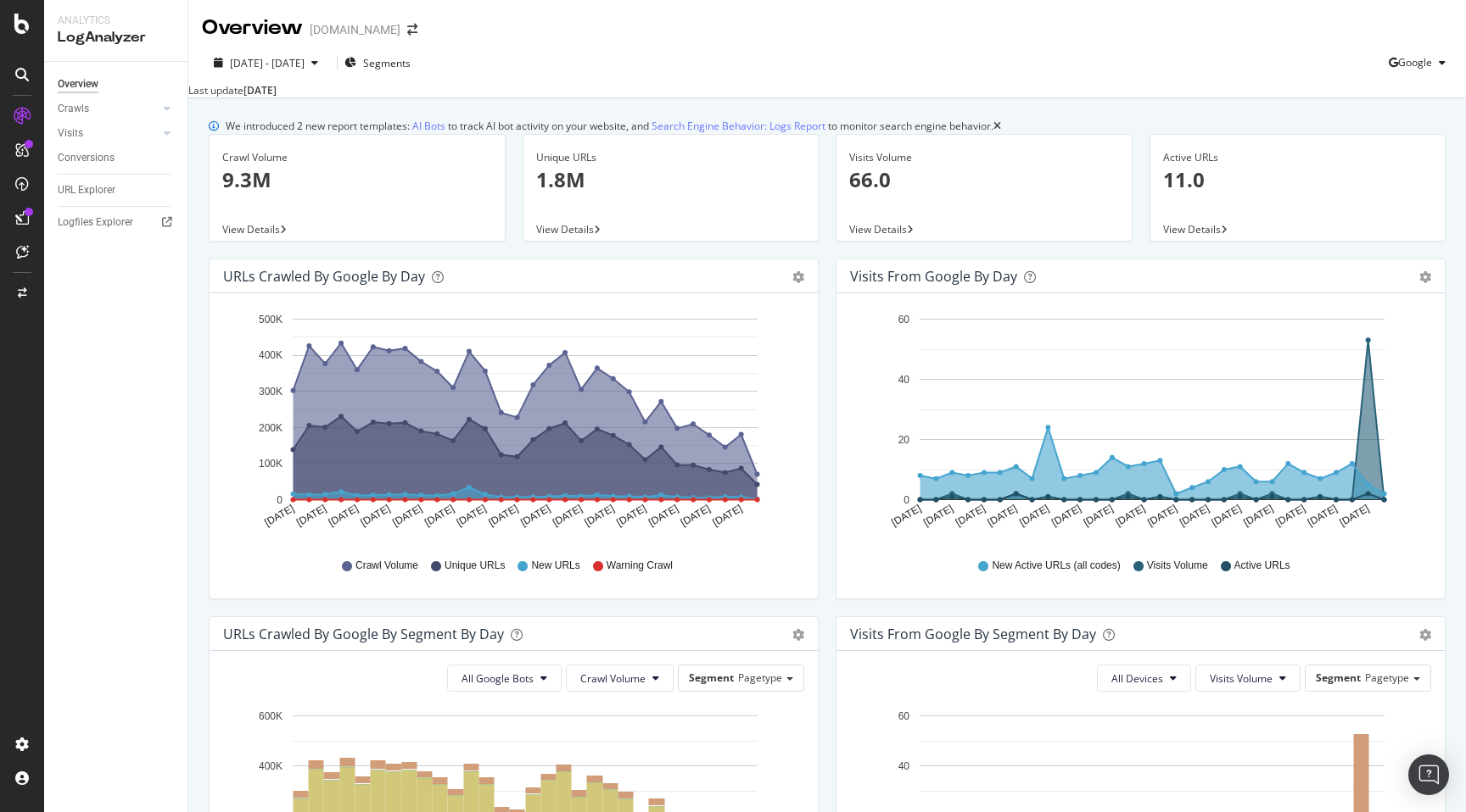
click at [129, 175] on div "Overview Crawls Daily Distribution Segments Distribution HTTP Codes Resources V…" at bounding box center [116, 437] width 143 height 751
click at [113, 179] on div "URL Explorer" at bounding box center [123, 190] width 130 height 25
click at [110, 187] on div "URL Explorer" at bounding box center [86, 190] width 58 height 18
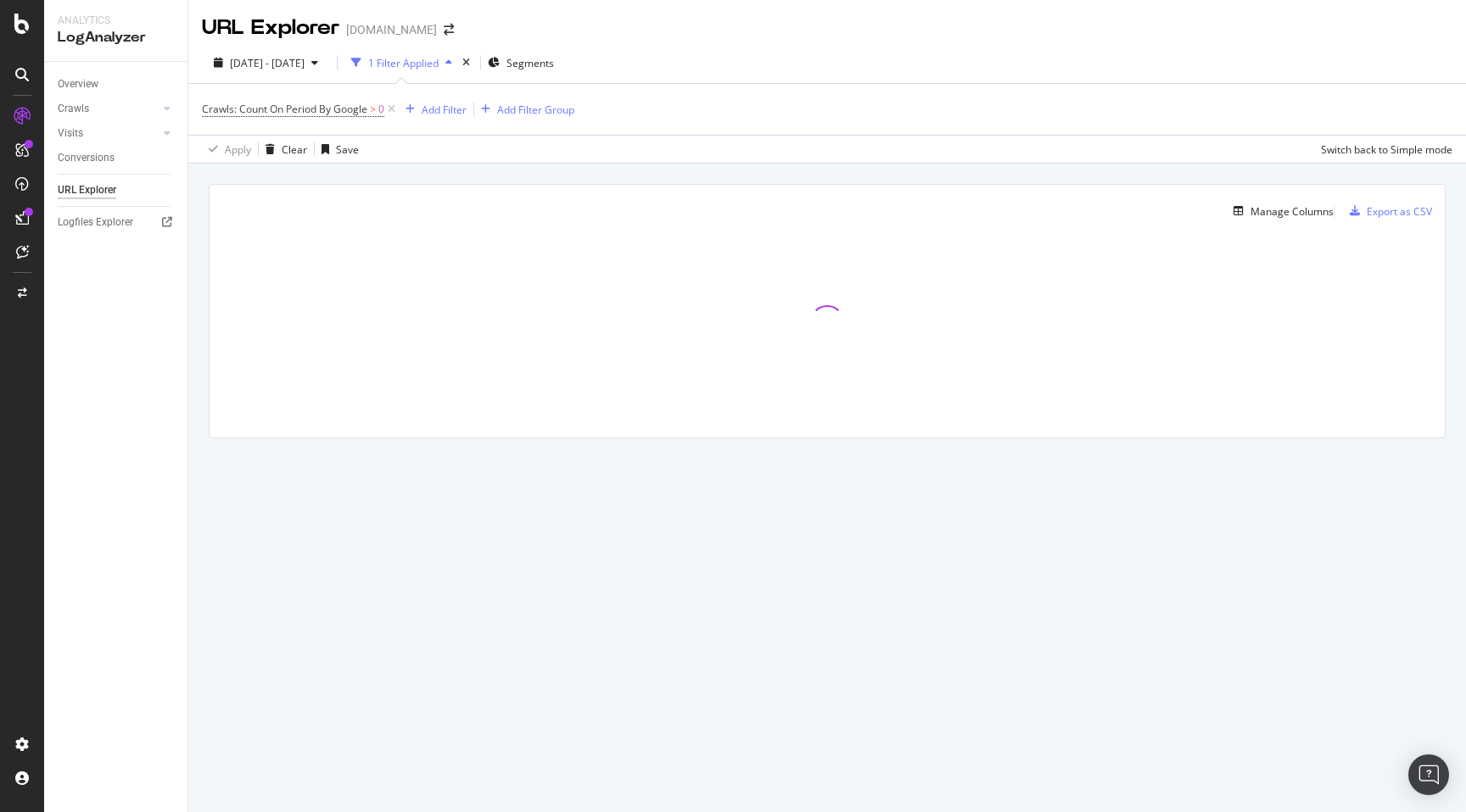
click at [423, 65] on div "1 Filter Applied" at bounding box center [402, 63] width 70 height 14
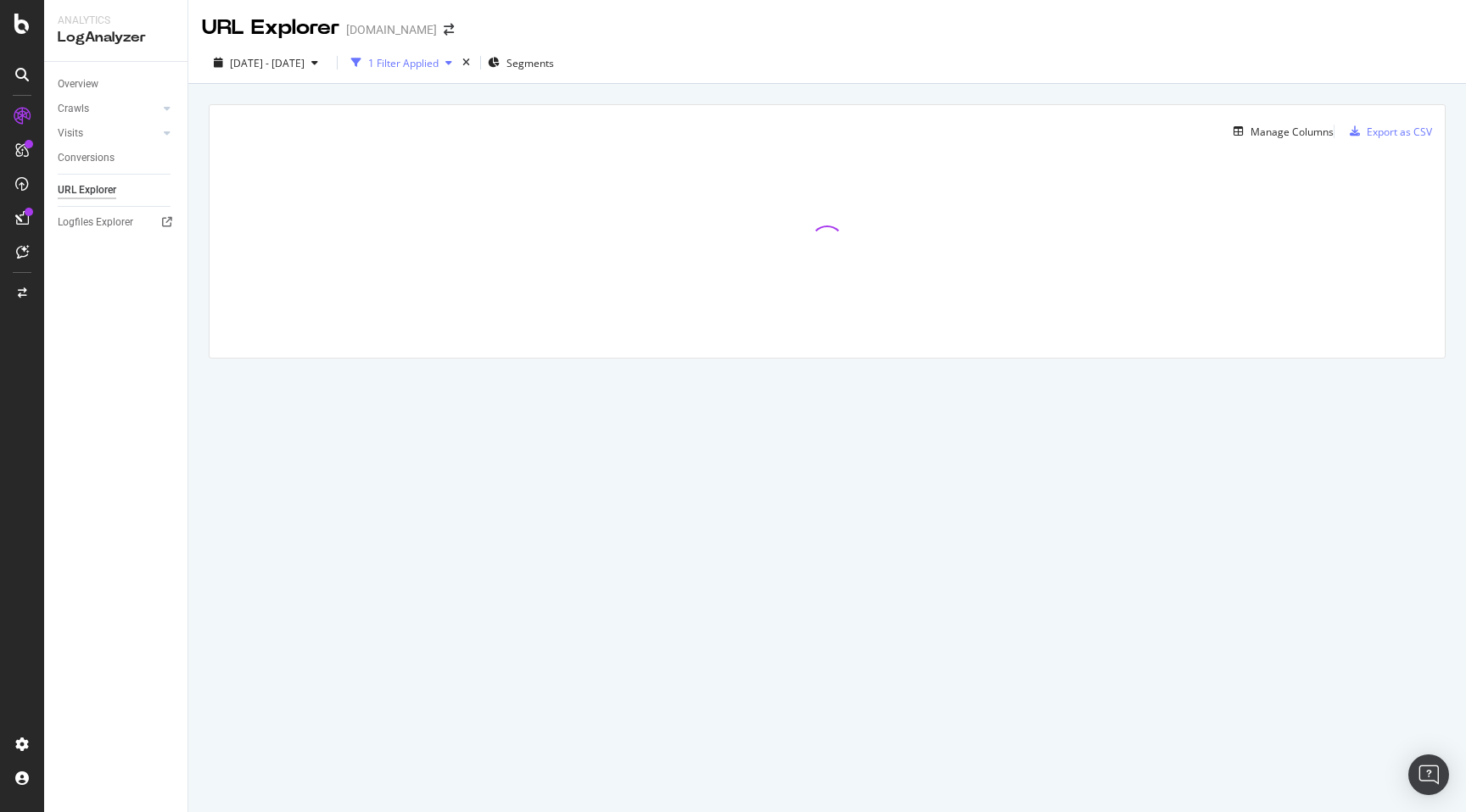
click at [439, 65] on div "1 Filter Applied" at bounding box center [402, 63] width 70 height 14
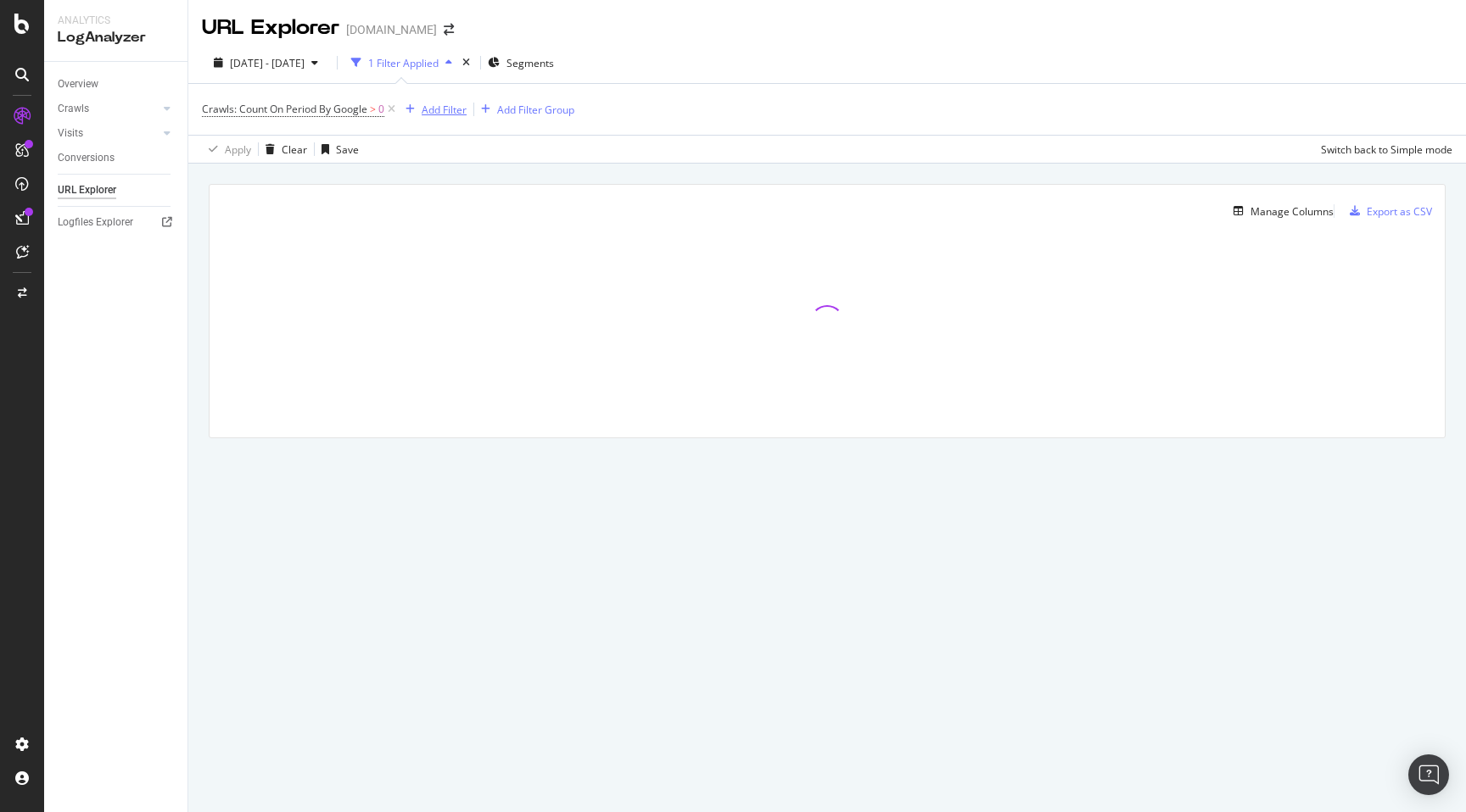
click at [429, 107] on div "Add Filter" at bounding box center [443, 110] width 45 height 14
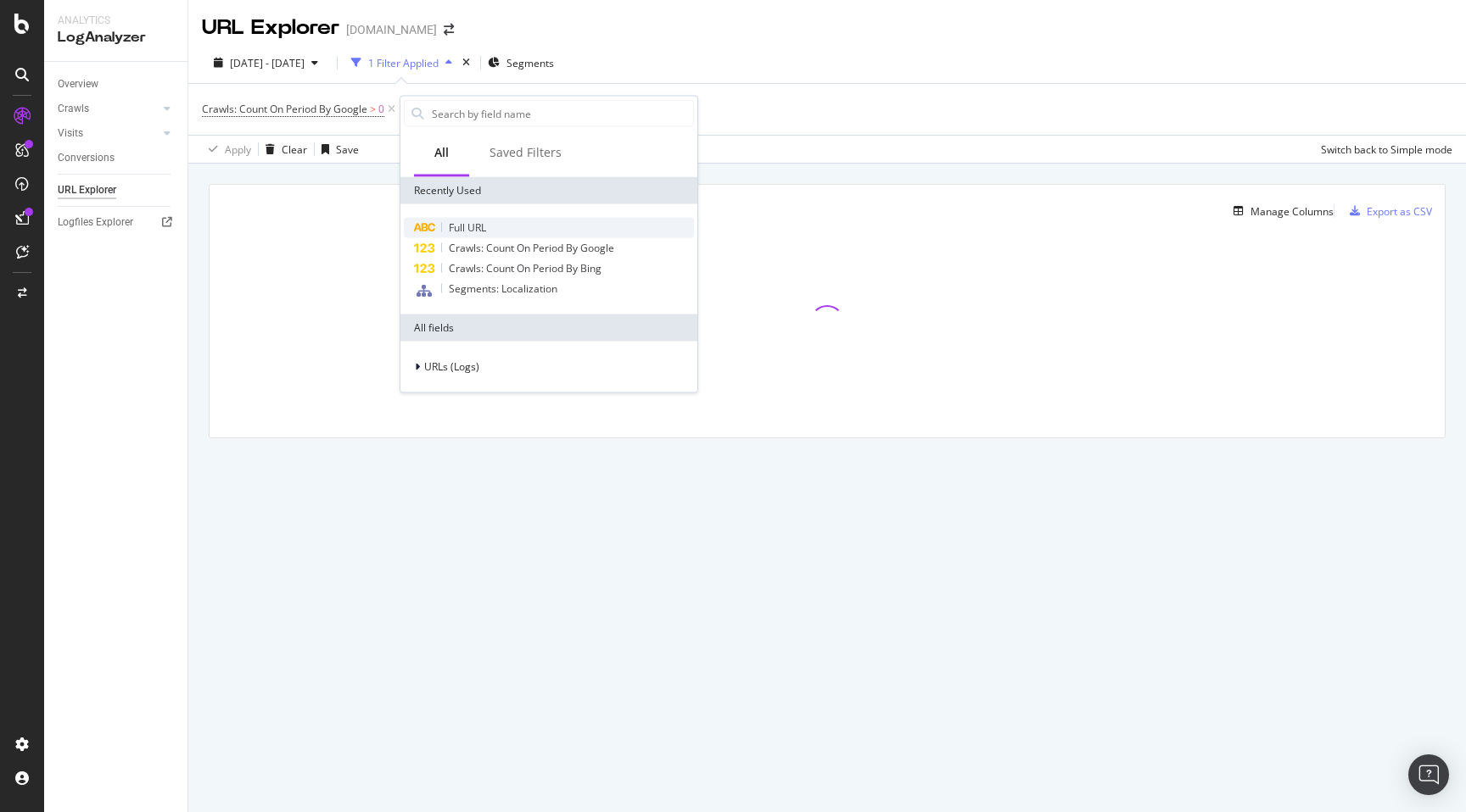
click at [450, 220] on span "Full URL" at bounding box center [467, 227] width 37 height 14
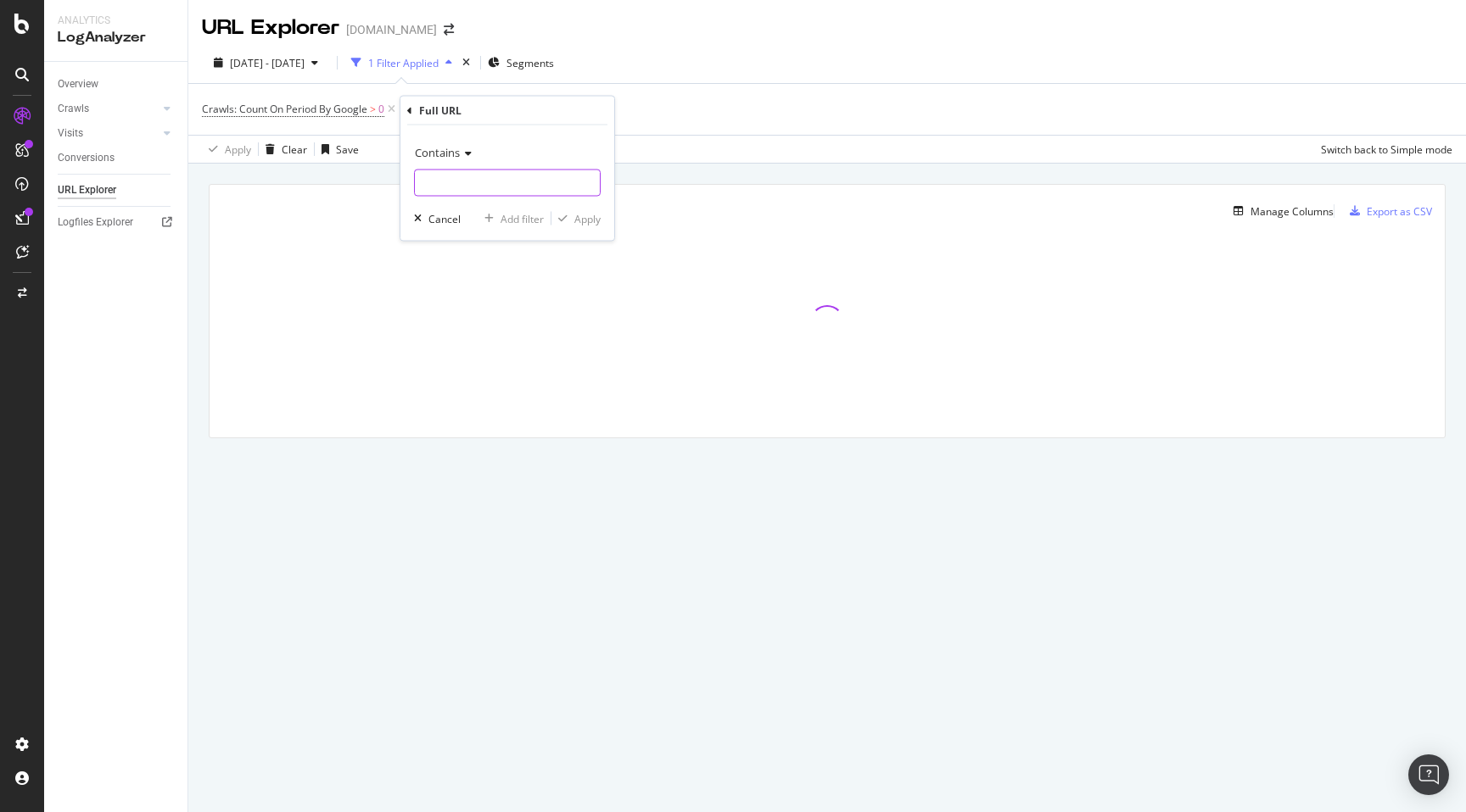
click at [468, 179] on input "text" at bounding box center [507, 183] width 185 height 28
paste input ".[DOMAIN_NAME]"
type input ".[DOMAIN_NAME]"
click at [570, 215] on div "button" at bounding box center [562, 219] width 23 height 10
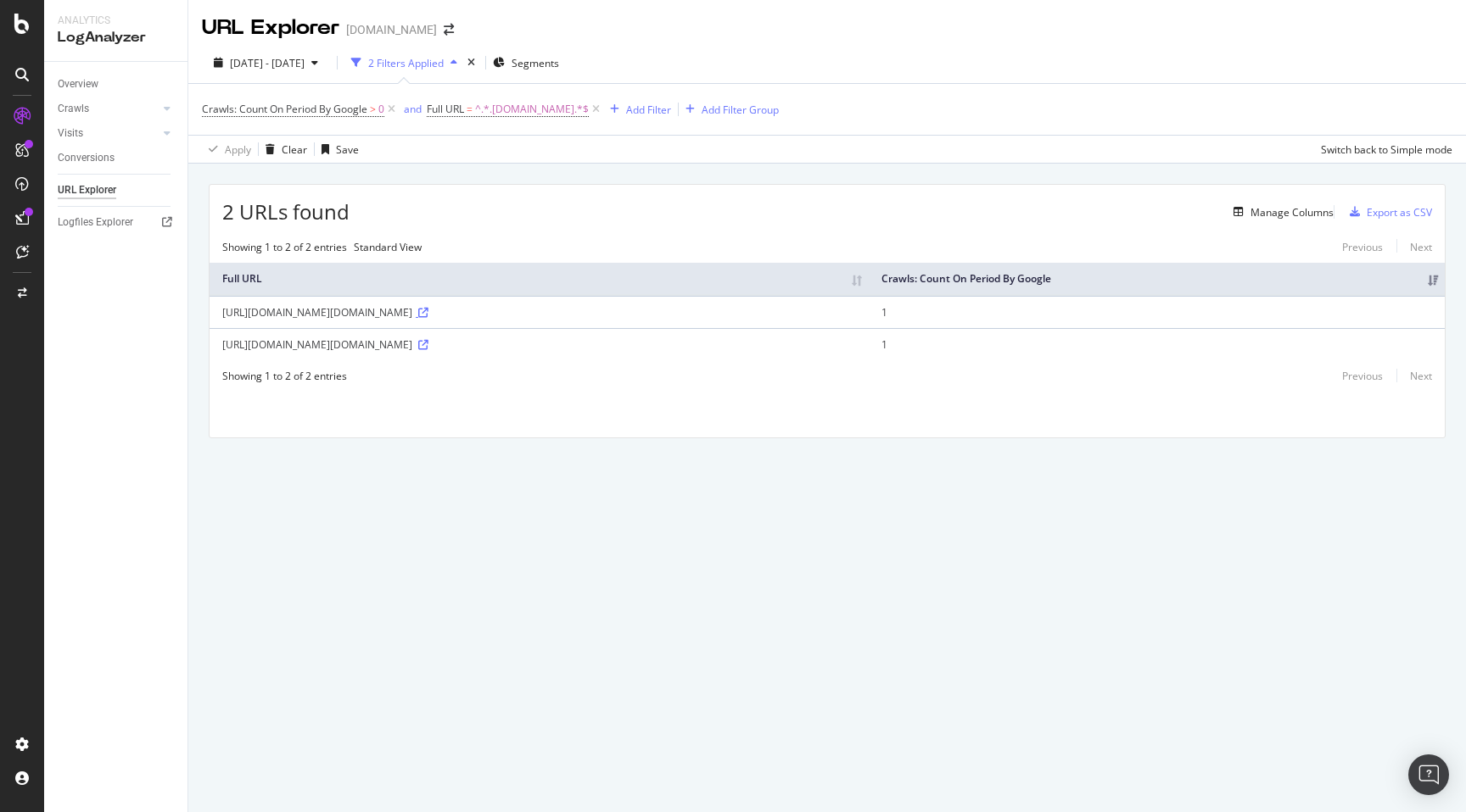
click at [428, 318] on icon at bounding box center [423, 313] width 10 height 10
click at [282, 60] on span "[DATE] - [DATE]" at bounding box center [267, 63] width 75 height 14
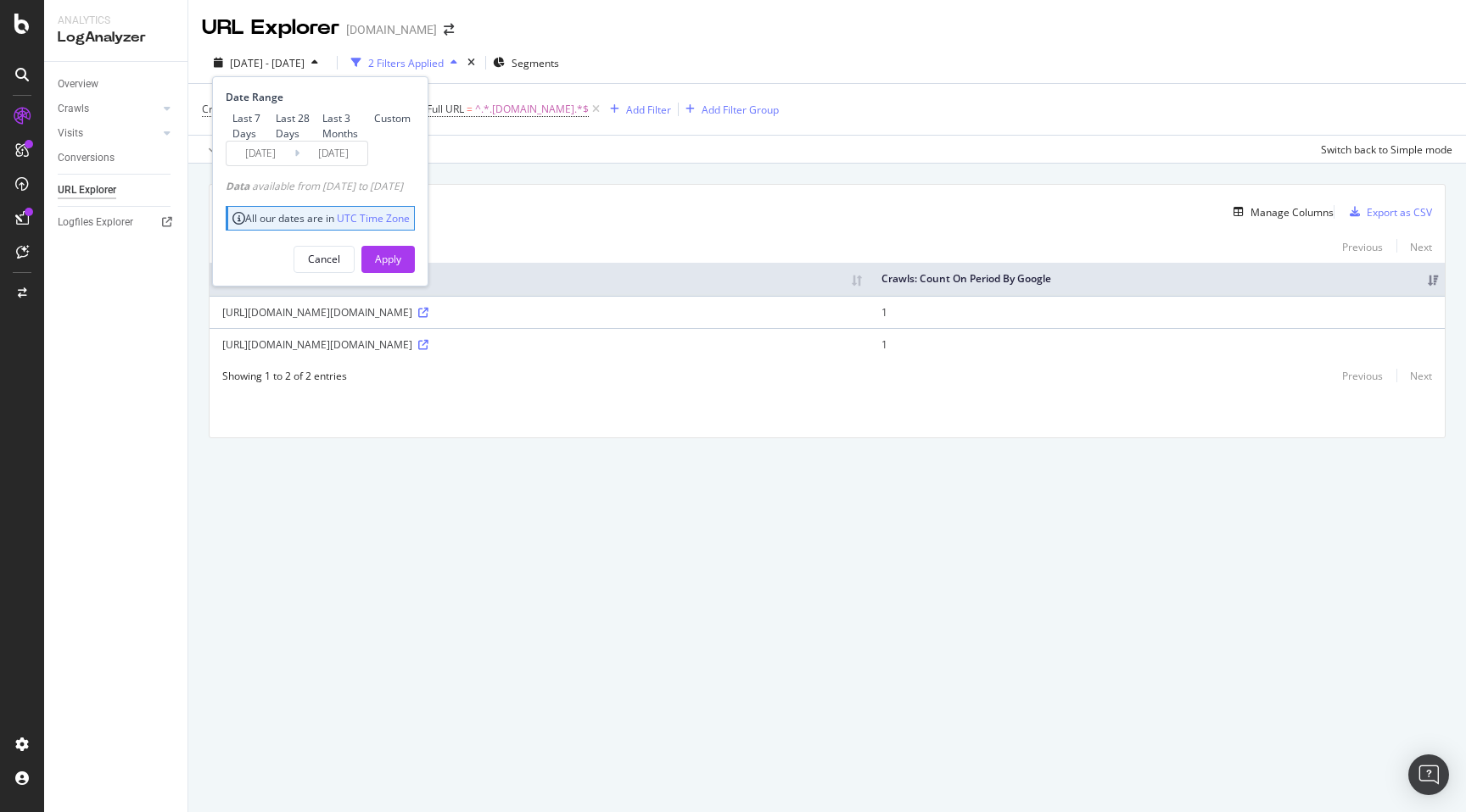
click at [323, 140] on div "Last 3 Months" at bounding box center [345, 125] width 45 height 28
type input "[DATE]"
click at [415, 273] on div "Cancel Apply" at bounding box center [320, 253] width 189 height 40
click at [402, 267] on div "Apply" at bounding box center [388, 259] width 27 height 14
